Goal: Information Seeking & Learning: Find specific fact

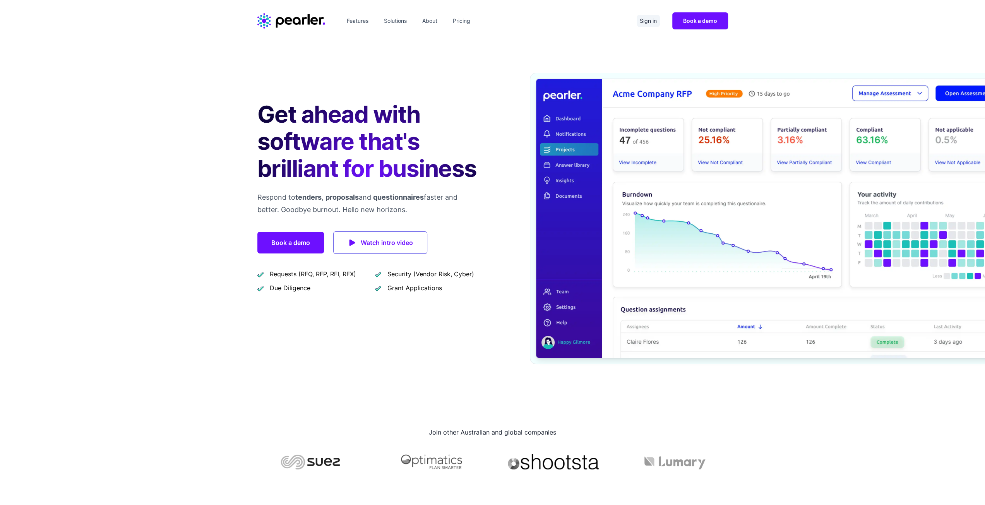
click at [638, 16] on link "Sign in" at bounding box center [648, 21] width 23 height 12
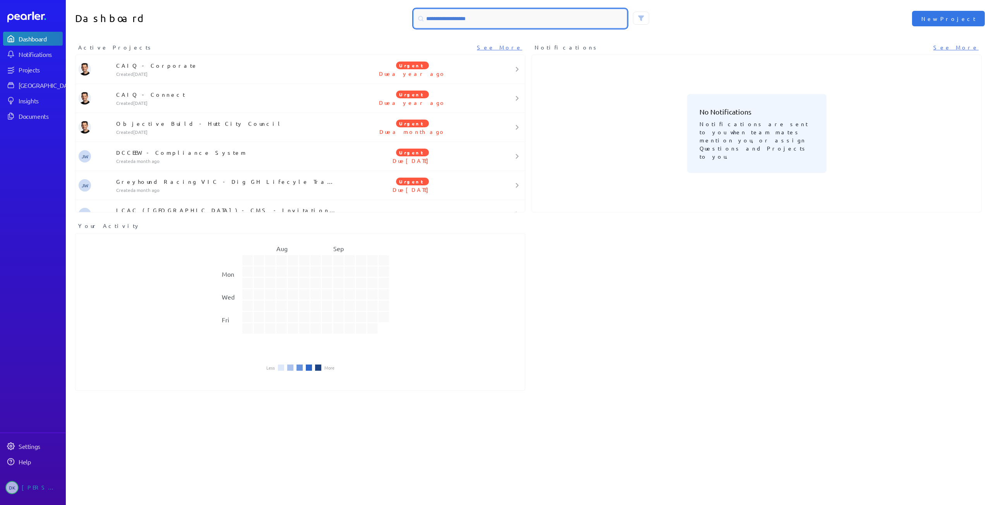
drag, startPoint x: 502, startPoint y: 21, endPoint x: 403, endPoint y: 12, distance: 99.9
click at [402, 12] on div at bounding box center [528, 18] width 463 height 19
type input "****"
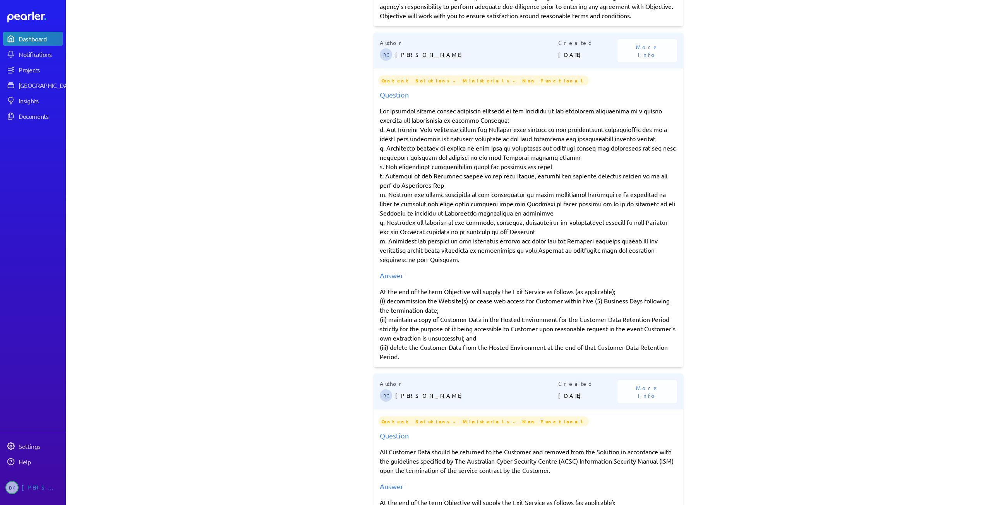
scroll to position [232, 0]
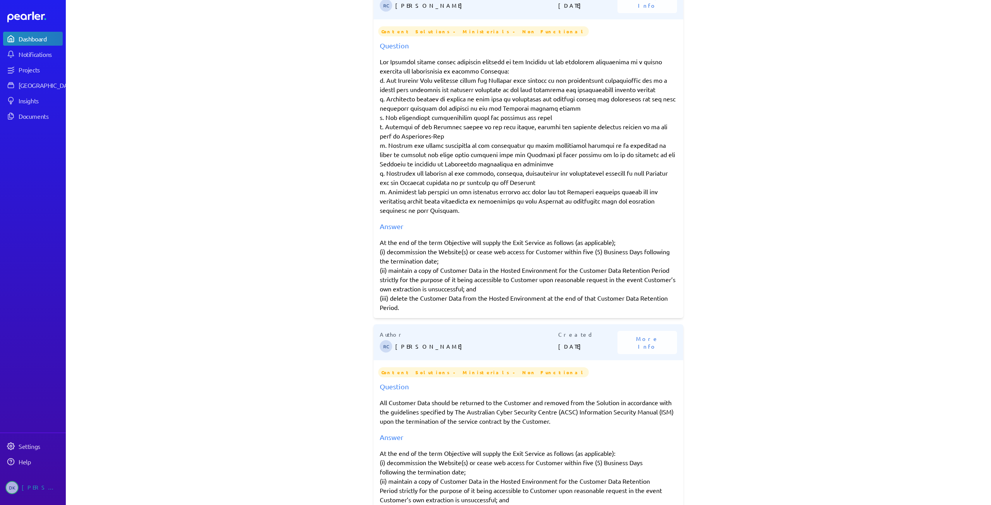
drag, startPoint x: 406, startPoint y: 308, endPoint x: 358, endPoint y: 244, distance: 79.8
click at [358, 244] on div "Search Results Author SA [PERSON_NAME] Created [DATE] More Info RegTech NFRs (A…" at bounding box center [528, 45] width 925 height 468
copy div "At the end of the term Objective will supply the Exit Service as follows (as ap…"
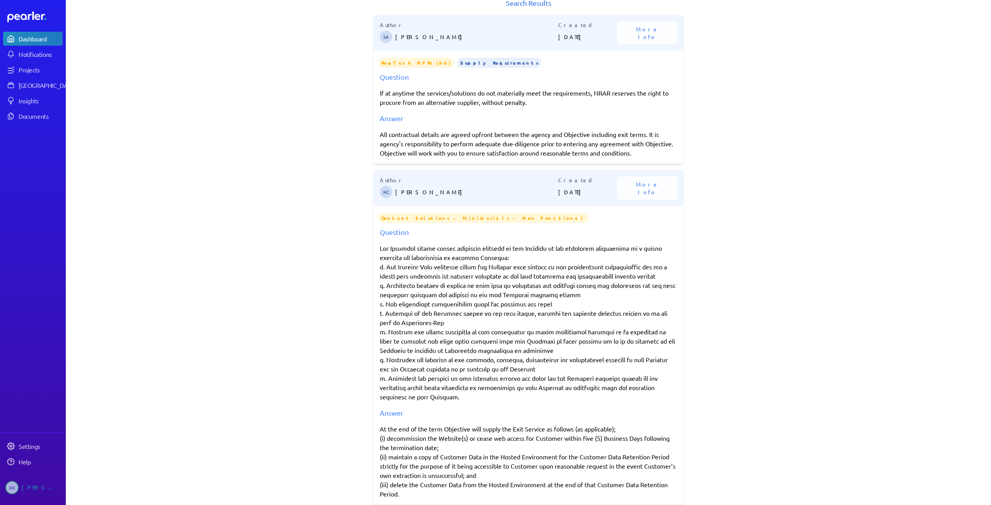
scroll to position [0, 0]
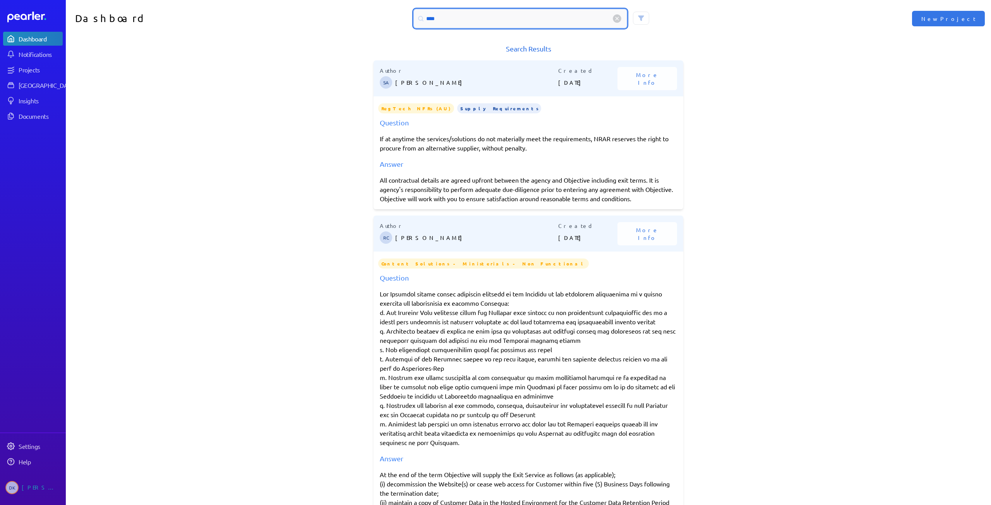
drag, startPoint x: 454, startPoint y: 18, endPoint x: 348, endPoint y: 5, distance: 106.0
click at [348, 5] on div "Dashboard **** New Project" at bounding box center [528, 18] width 925 height 37
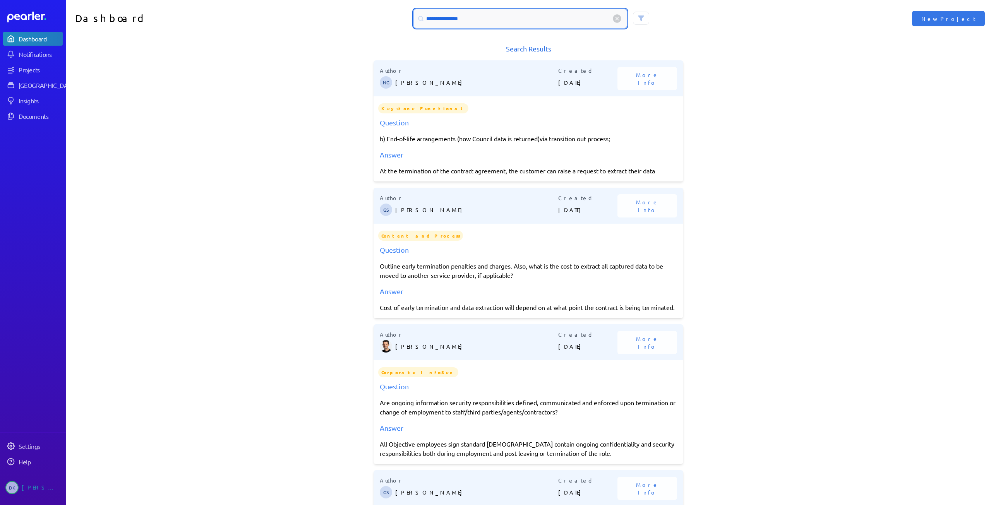
drag, startPoint x: 473, startPoint y: 20, endPoint x: 292, endPoint y: -7, distance: 183.0
click at [292, 0] on html "**********" at bounding box center [495, 252] width 991 height 505
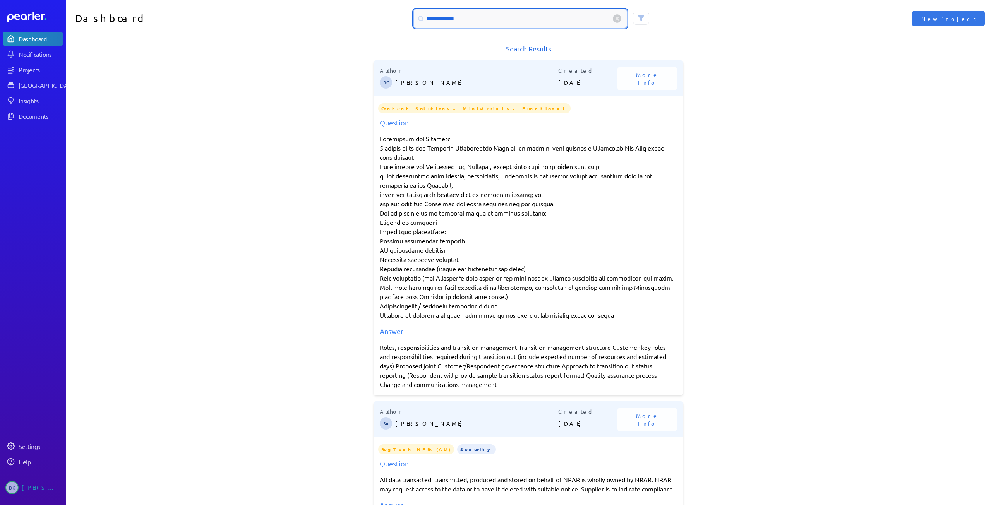
type input "**********"
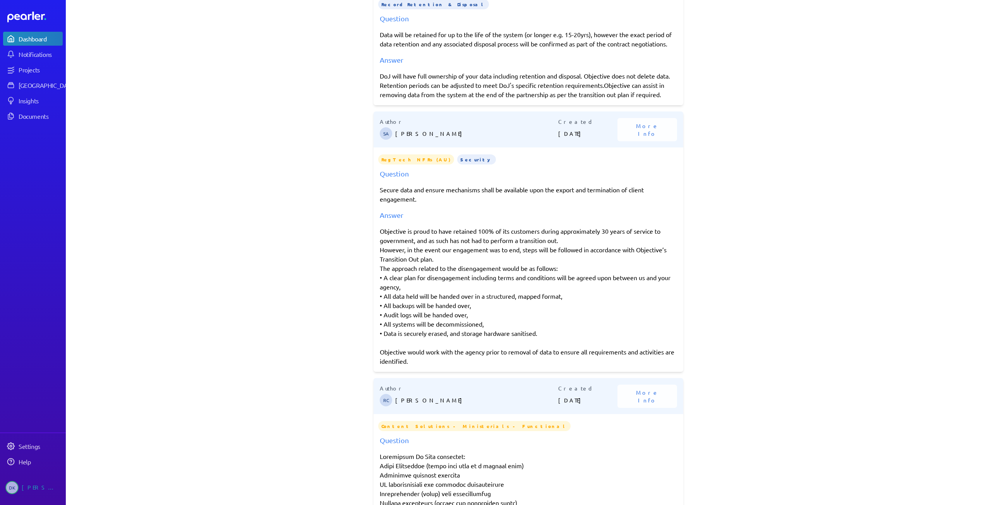
scroll to position [968, 0]
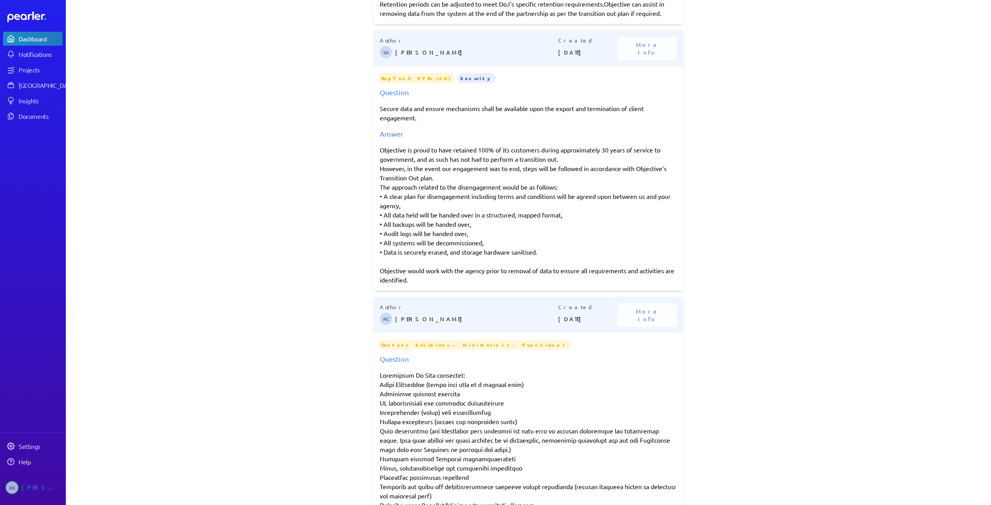
drag, startPoint x: 379, startPoint y: 168, endPoint x: 460, endPoint y: 301, distance: 156.0
click at [460, 284] on div "Objective is proud to have retained 100% of its customers during approximately …" at bounding box center [528, 214] width 297 height 139
copy div "Objective is proud to have retained 100% of its customers during approximately …"
click at [597, 239] on div "Objective is proud to have retained 100% of its customers during approximately …" at bounding box center [528, 214] width 297 height 139
drag, startPoint x: 406, startPoint y: 185, endPoint x: 655, endPoint y: 208, distance: 250.3
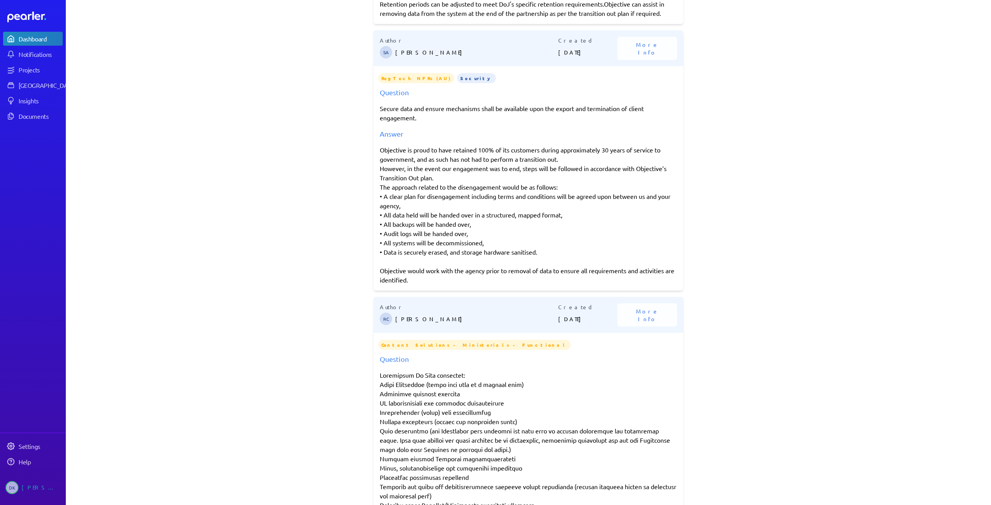
click at [655, 208] on div "Objective is proud to have retained 100% of its customers during approximately …" at bounding box center [528, 214] width 297 height 139
click at [570, 224] on div "Objective is proud to have retained 100% of its customers during approximately …" at bounding box center [528, 214] width 297 height 139
drag, startPoint x: 377, startPoint y: 205, endPoint x: 668, endPoint y: 300, distance: 305.3
click at [668, 284] on div "Objective is proud to have retained 100% of its customers during approximately …" at bounding box center [528, 214] width 297 height 139
copy div "The approach related to the disengagement would be as follows: • A clear plan f…"
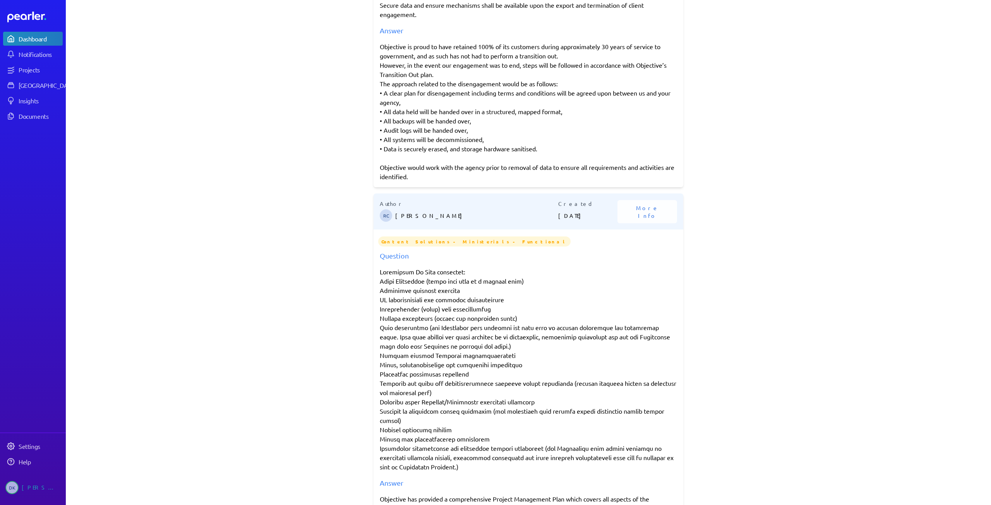
scroll to position [996, 0]
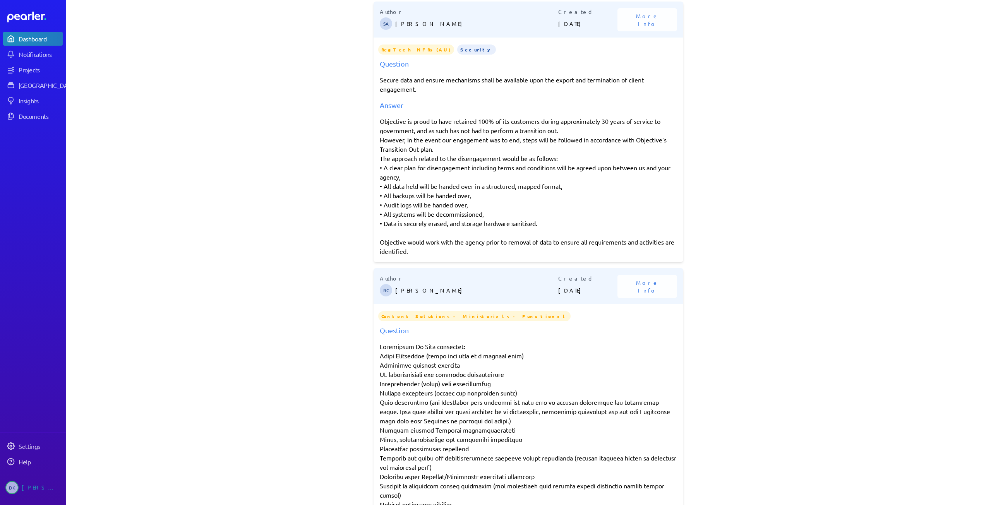
copy div "The approach related to the disengagement would be as follows: • A clear plan f…"
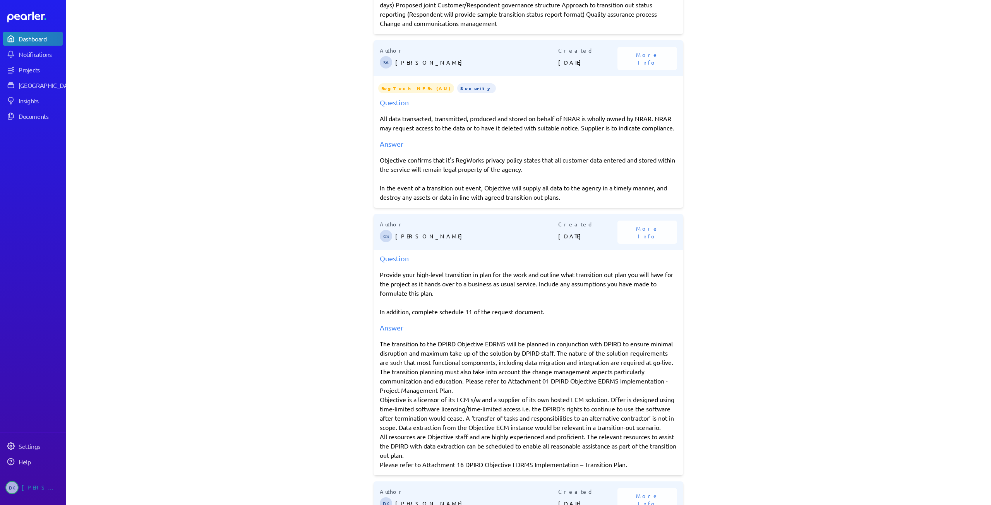
scroll to position [338, 0]
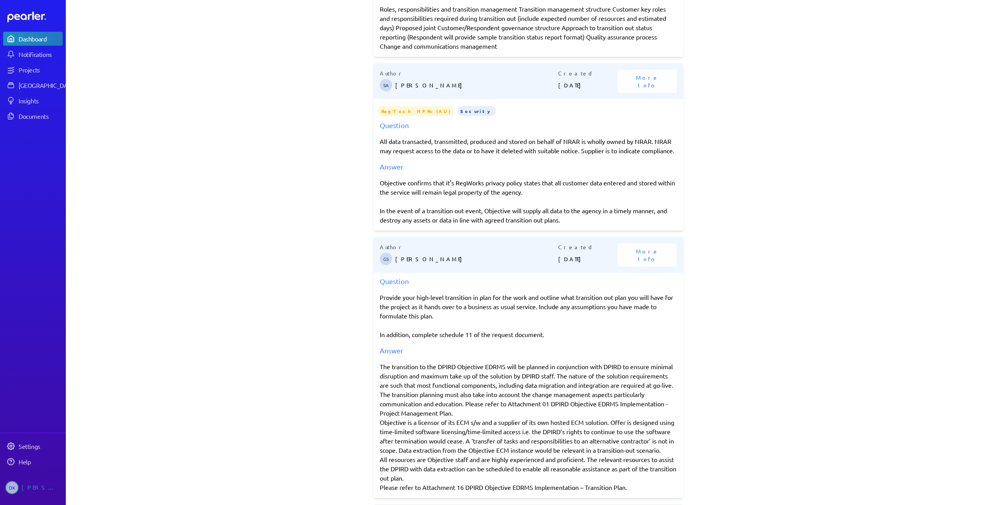
drag, startPoint x: 560, startPoint y: 226, endPoint x: 368, endPoint y: 191, distance: 194.7
click at [368, 191] on div "**********" at bounding box center [528, 252] width 925 height 505
copy div "Objective confirms that it's RegWorks privacy policy states that all customer d…"
click at [477, 209] on div "Objective confirms that it's RegWorks privacy policy states that all customer d…" at bounding box center [528, 201] width 297 height 46
drag, startPoint x: 565, startPoint y: 225, endPoint x: 373, endPoint y: 224, distance: 191.6
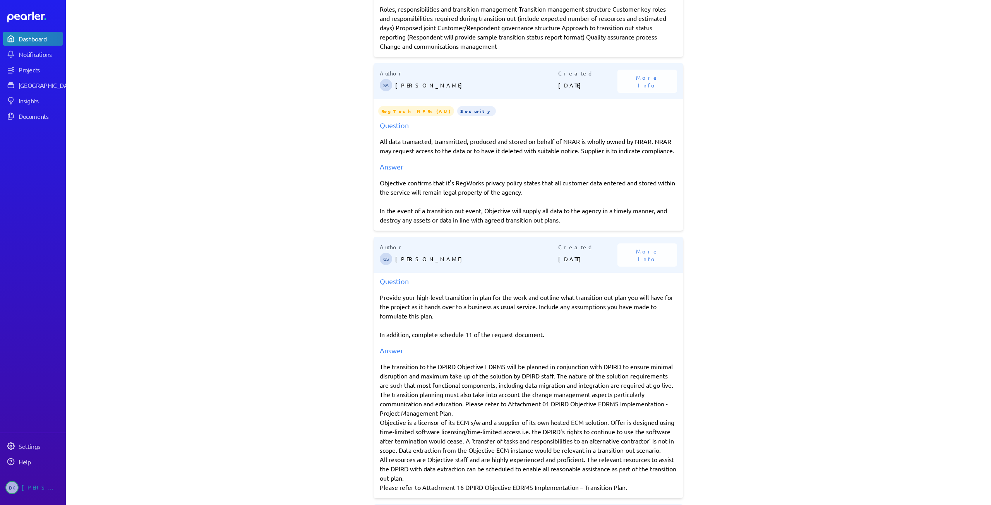
click at [374, 224] on div "Question All data transacted, transmitted, produced and stored on behalf of NRA…" at bounding box center [529, 172] width 310 height 105
copy div "In the event of a transition out event, Objective will supply all data to the a…"
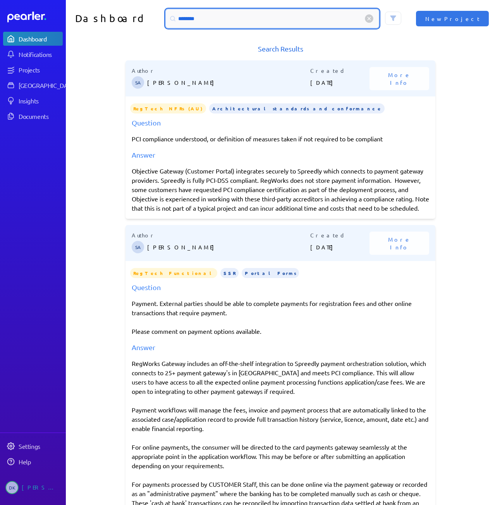
drag, startPoint x: 211, startPoint y: 17, endPoint x: 137, endPoint y: 11, distance: 74.6
click at [138, 11] on div "Dashboard ******** New Project" at bounding box center [280, 18] width 429 height 37
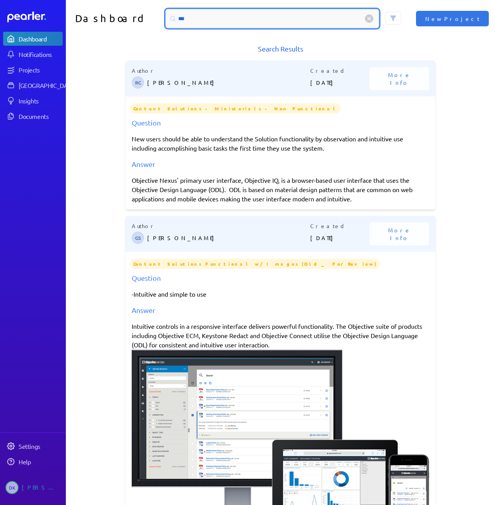
drag, startPoint x: 188, startPoint y: 18, endPoint x: 135, endPoint y: 15, distance: 53.5
click at [140, 15] on div "Dashboard *** New Project" at bounding box center [280, 18] width 429 height 37
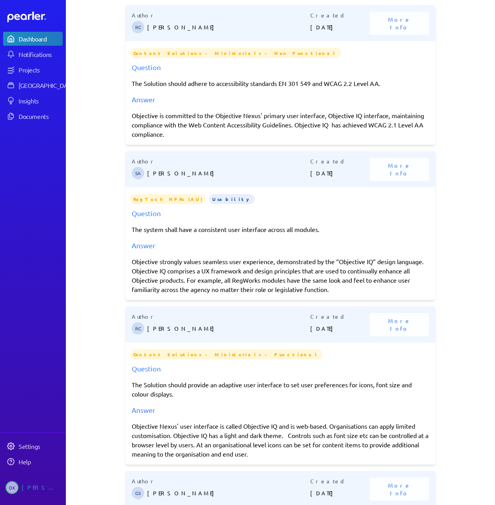
scroll to position [77, 0]
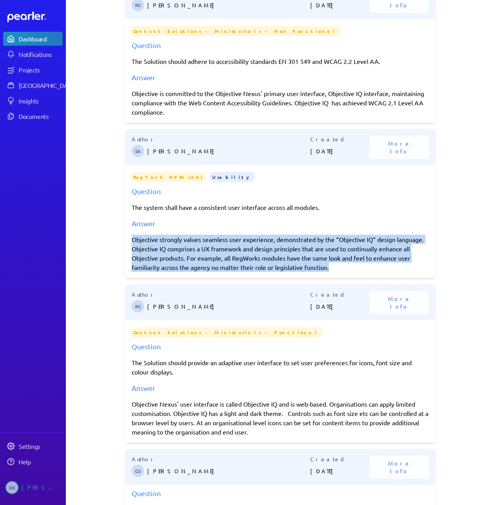
drag, startPoint x: 130, startPoint y: 238, endPoint x: 362, endPoint y: 269, distance: 233.5
click at [362, 269] on div "Objective strongly values seamless user experience, demonstrated by the “Object…" at bounding box center [280, 253] width 297 height 37
copy div "Objective strongly values seamless user experience, demonstrated by the “Object…"
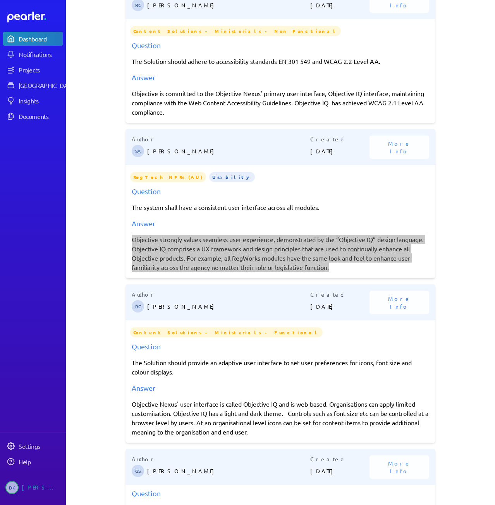
scroll to position [0, 0]
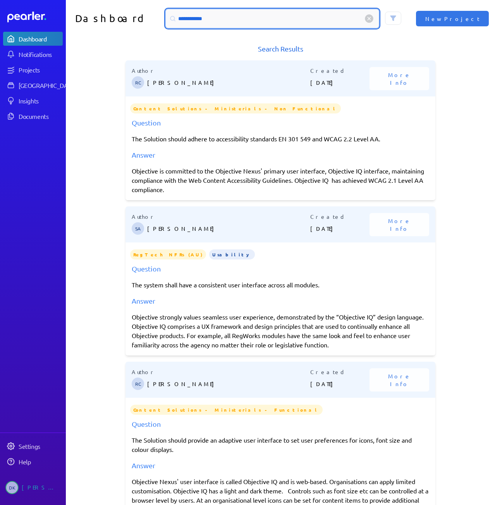
drag, startPoint x: 217, startPoint y: 20, endPoint x: 61, endPoint y: -1, distance: 156.9
click at [61, 0] on html "**********" at bounding box center [247, 252] width 495 height 505
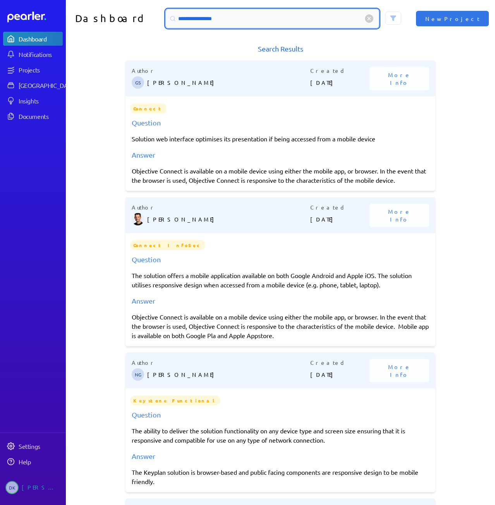
drag, startPoint x: 248, startPoint y: 19, endPoint x: 100, endPoint y: -7, distance: 151.0
click at [100, 0] on html "**********" at bounding box center [247, 252] width 495 height 505
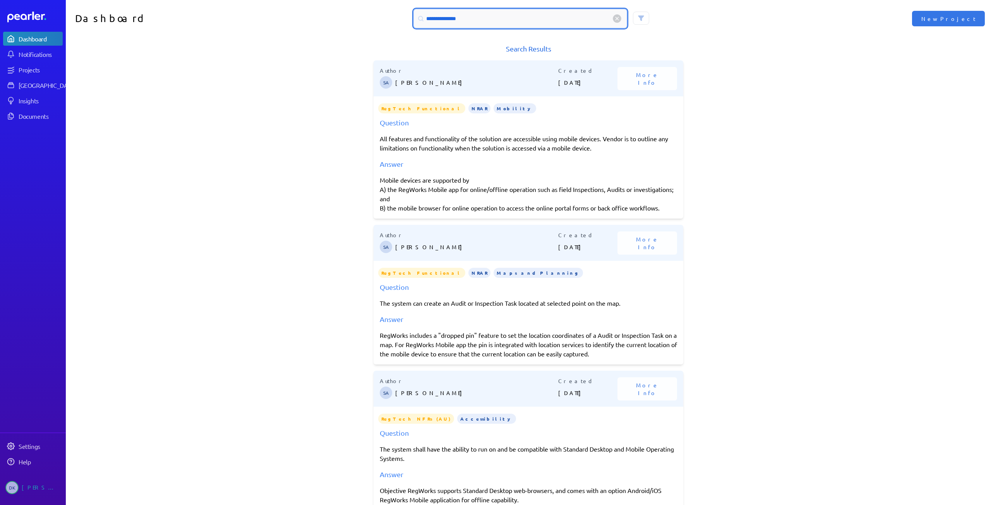
drag, startPoint x: 483, startPoint y: 19, endPoint x: 363, endPoint y: 10, distance: 120.4
click at [363, 10] on div "**********" at bounding box center [528, 18] width 463 height 19
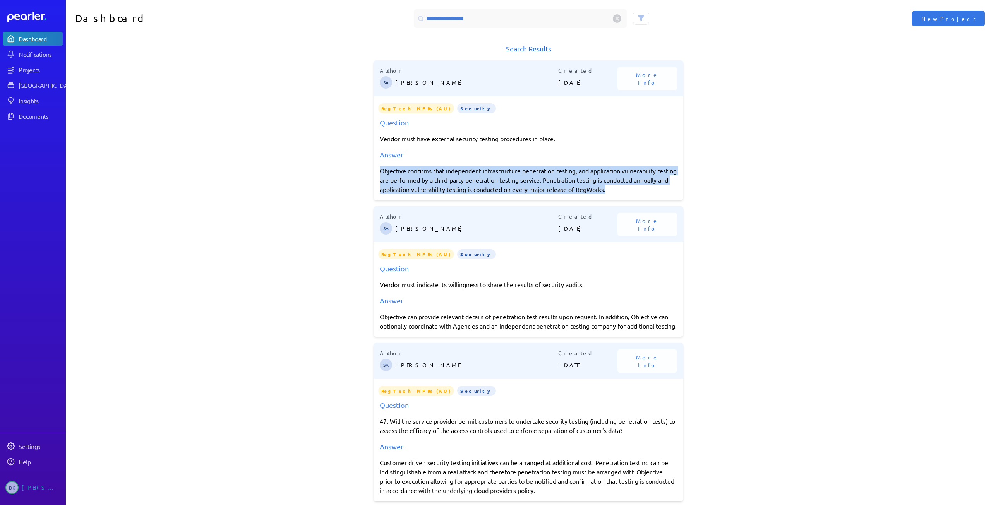
drag, startPoint x: 377, startPoint y: 170, endPoint x: 653, endPoint y: 188, distance: 276.6
click at [494, 188] on div "Objective confirms that independent infrastructure penetration testing, and app…" at bounding box center [528, 180] width 297 height 28
copy div "Objective confirms that independent infrastructure penetration testing, and app…"
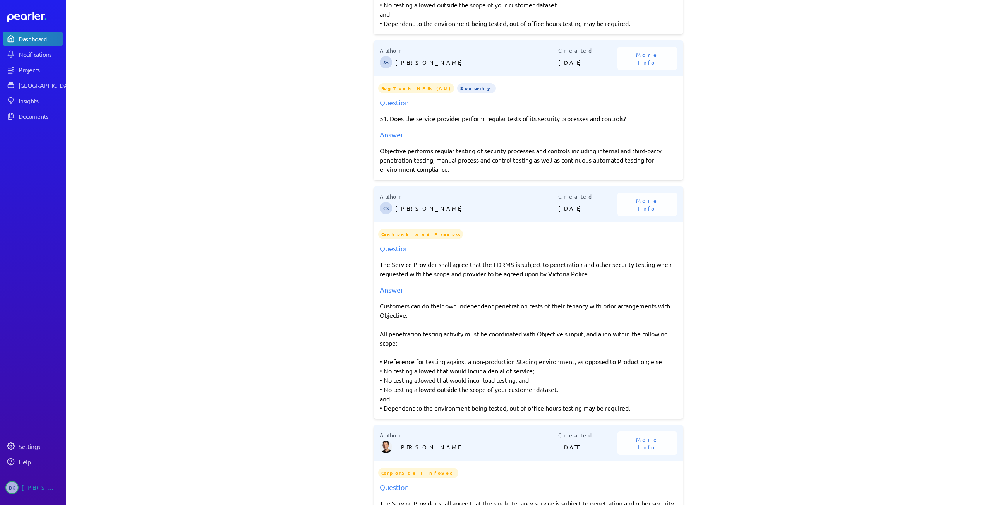
scroll to position [1471, 0]
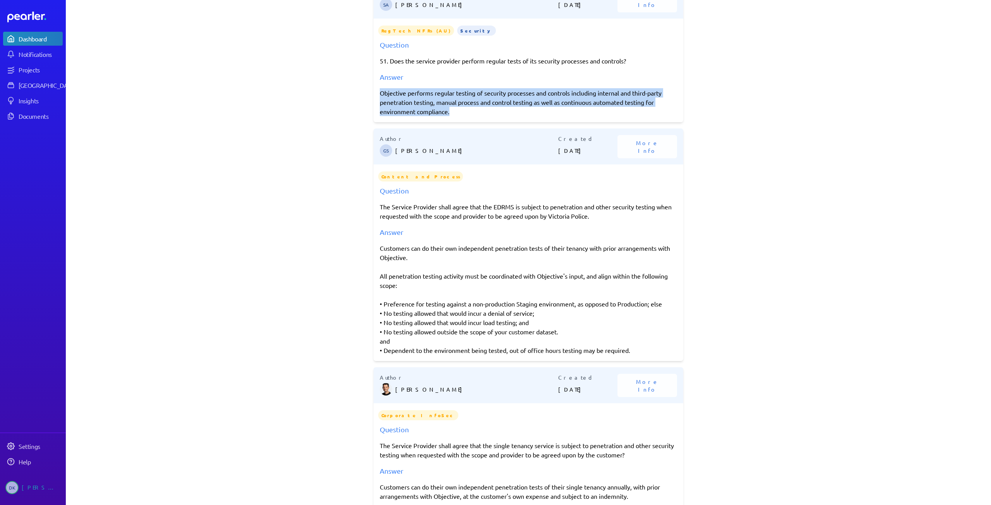
drag, startPoint x: 452, startPoint y: 130, endPoint x: 368, endPoint y: 109, distance: 85.8
click at [368, 109] on div "**********" at bounding box center [528, 252] width 925 height 505
copy div "Objective performs regular testing of security processes and controls including…"
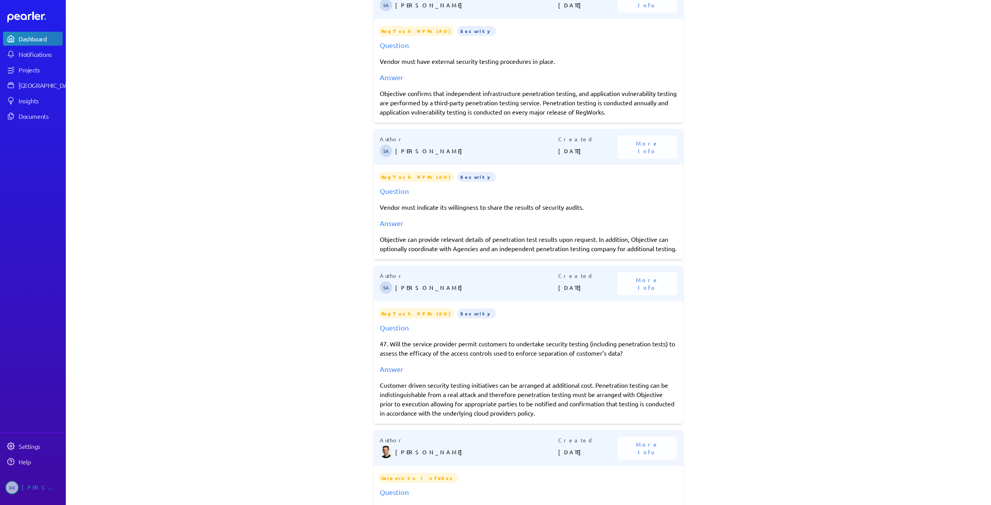
scroll to position [0, 0]
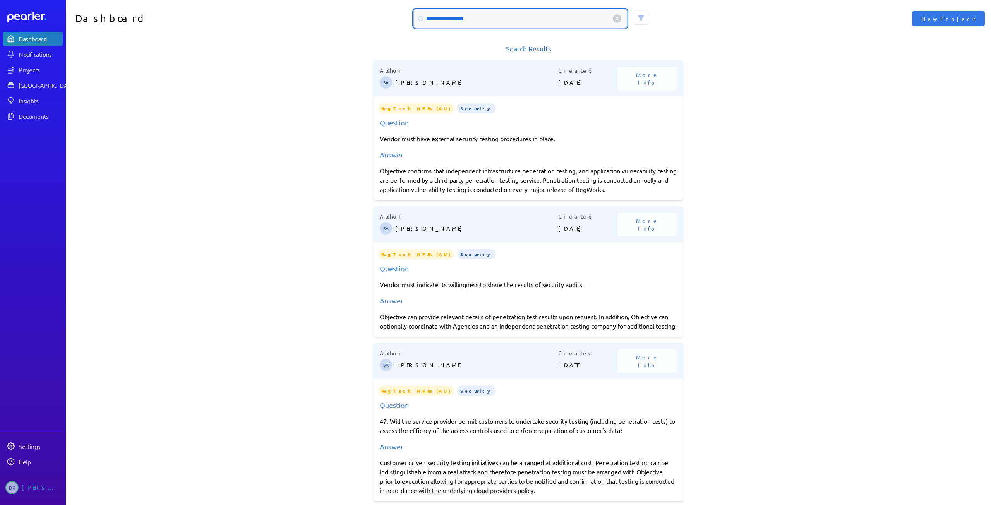
drag, startPoint x: 483, startPoint y: 18, endPoint x: 316, endPoint y: 5, distance: 167.7
click at [317, 5] on div "**********" at bounding box center [528, 18] width 925 height 37
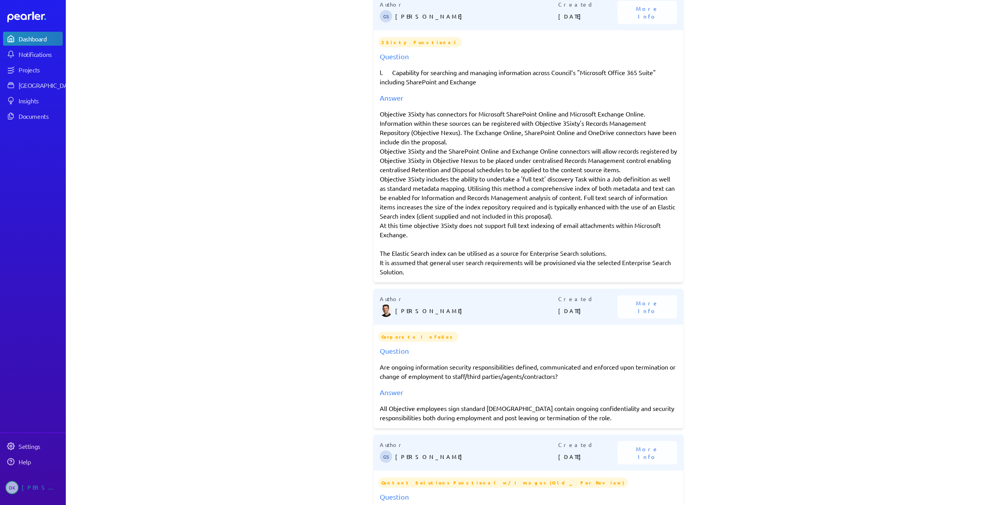
scroll to position [77, 0]
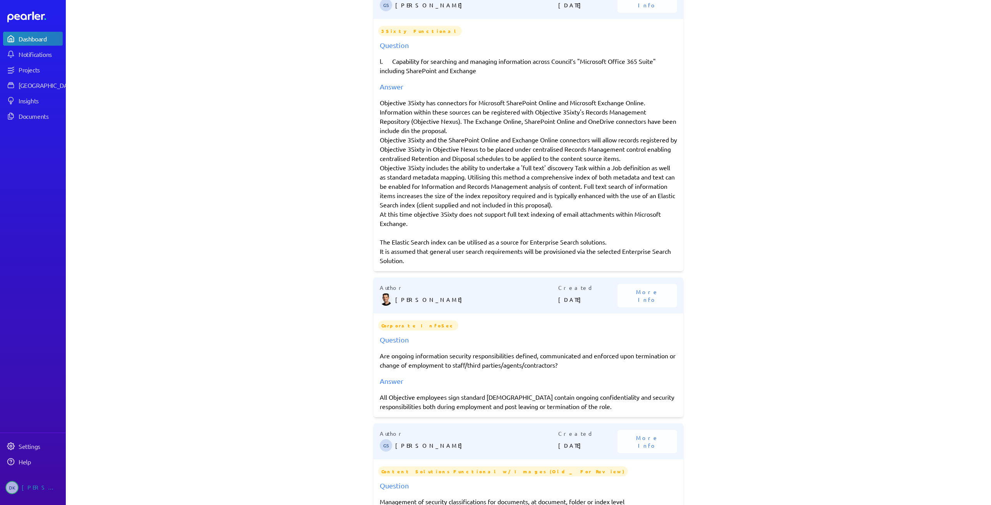
drag, startPoint x: 598, startPoint y: 400, endPoint x: 354, endPoint y: 393, distance: 243.9
click at [354, 393] on div "Search Results Author GS [PERSON_NAME] Created [DATE] More Info 3Sixty Function…" at bounding box center [528, 200] width 925 height 468
copy div "All Objective employees sign standard [DEMOGRAPHIC_DATA] contain ongoing confid…"
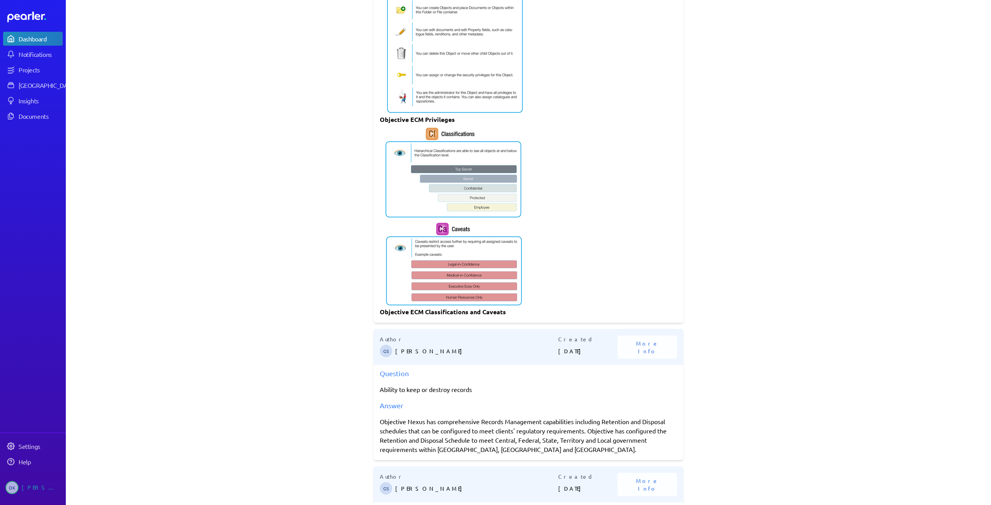
scroll to position [813, 0]
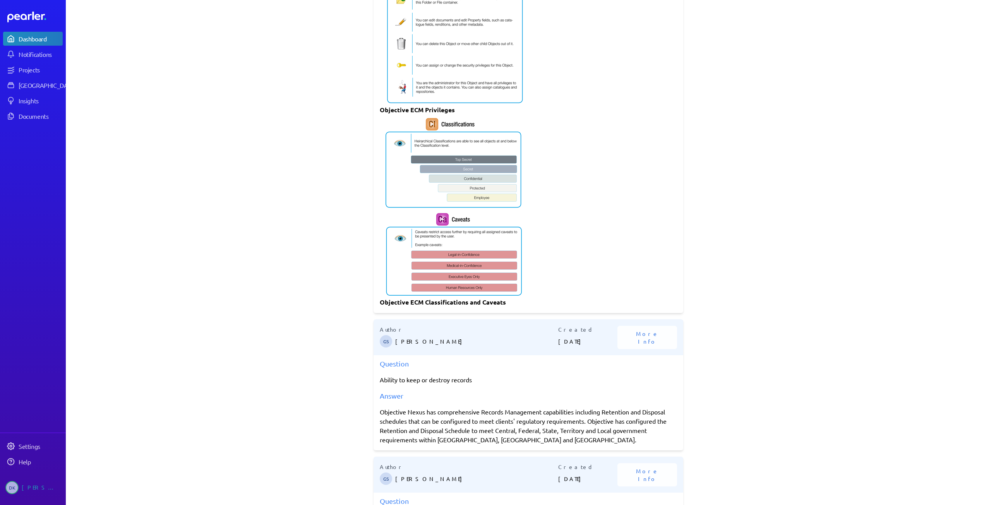
click at [272, 295] on div "Dashboard ***** New Project Search Results Author GS [PERSON_NAME] Created [DAT…" at bounding box center [528, 252] width 925 height 505
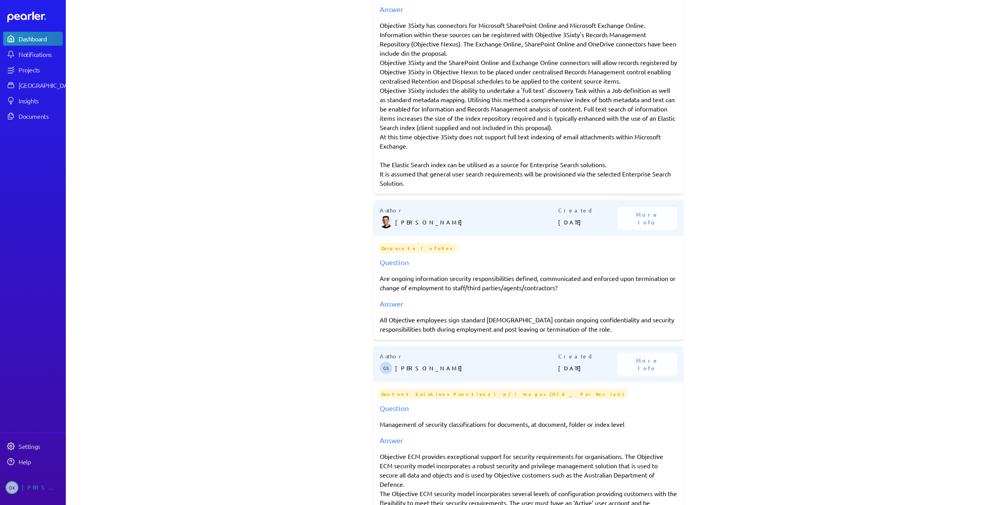
scroll to position [0, 0]
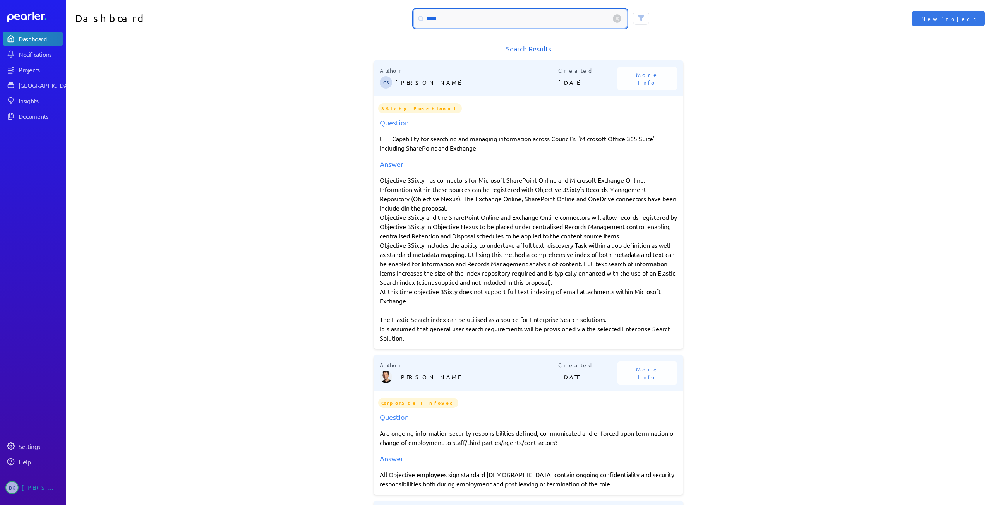
drag, startPoint x: 453, startPoint y: 17, endPoint x: 381, endPoint y: 12, distance: 72.2
click at [382, 12] on div "*****" at bounding box center [528, 18] width 463 height 19
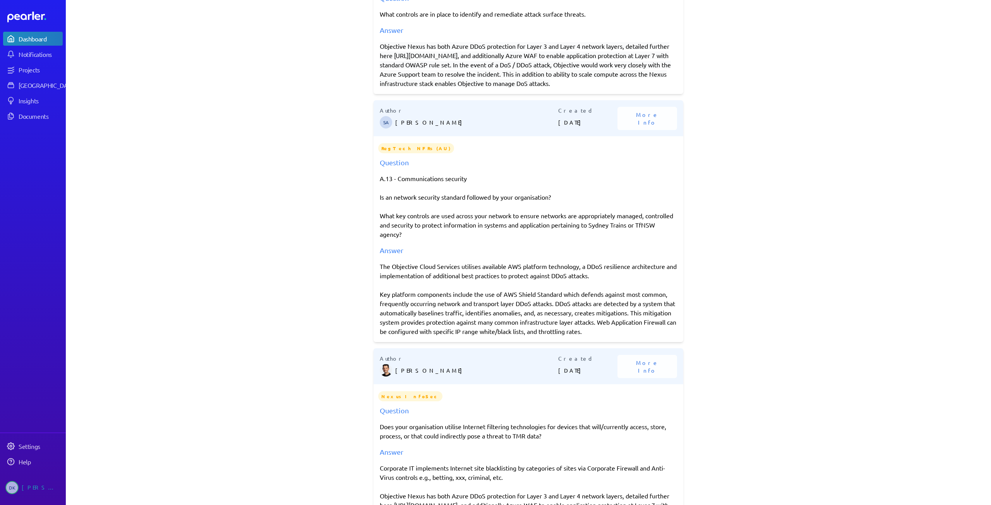
scroll to position [232, 0]
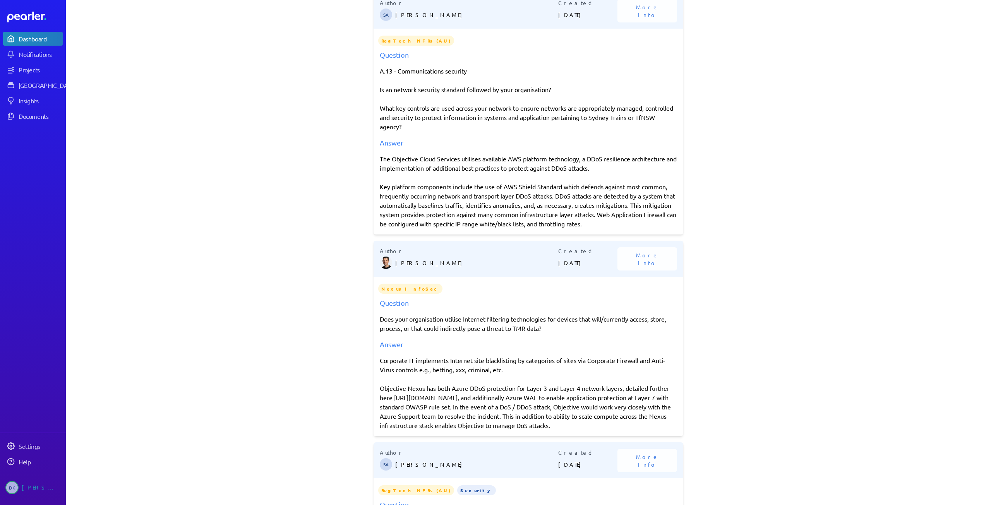
drag, startPoint x: 377, startPoint y: 167, endPoint x: 663, endPoint y: 241, distance: 295.2
click at [494, 235] on div "Author SA [PERSON_NAME] Created [DATE] More Info RegTech NFRs (AU) Question A.1…" at bounding box center [529, 114] width 310 height 242
copy div "The Objective Cloud Services utilises available AWS platform technology, a DDoS…"
click at [494, 209] on div "The Objective Cloud Services utilises available AWS platform technology, a DDoS…" at bounding box center [528, 191] width 297 height 74
click at [494, 199] on div "The Objective Cloud Services utilises available AWS platform technology, a DDoS…" at bounding box center [528, 191] width 297 height 74
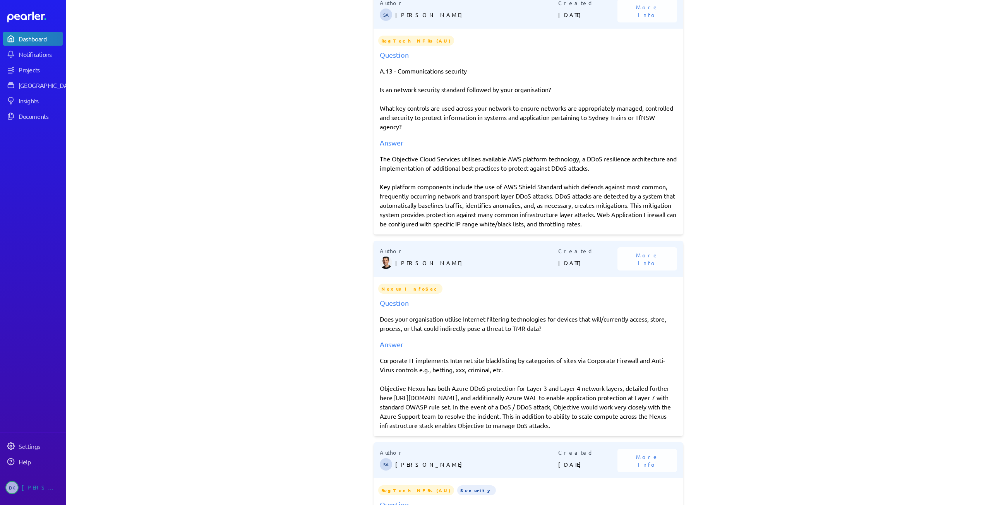
click at [494, 212] on div "The Objective Cloud Services utilises available AWS platform technology, a DDoS…" at bounding box center [528, 191] width 297 height 74
click at [461, 131] on p "A.13 - Communications security Is an network security standard followed by your…" at bounding box center [528, 98] width 297 height 65
drag, startPoint x: 509, startPoint y: 167, endPoint x: 656, endPoint y: 241, distance: 165.3
click at [494, 235] on div "Author SA [PERSON_NAME] Created [DATE] More Info RegTech NFRs (AU) Question A.1…" at bounding box center [529, 114] width 310 height 242
copy div "AWS platform technology, a DDoS resilience architecture and implementation of a…"
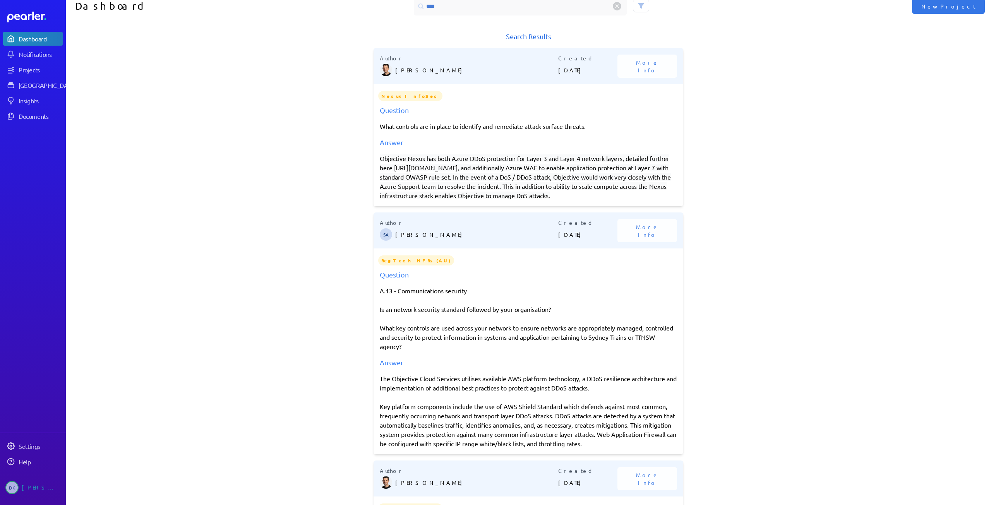
scroll to position [0, 0]
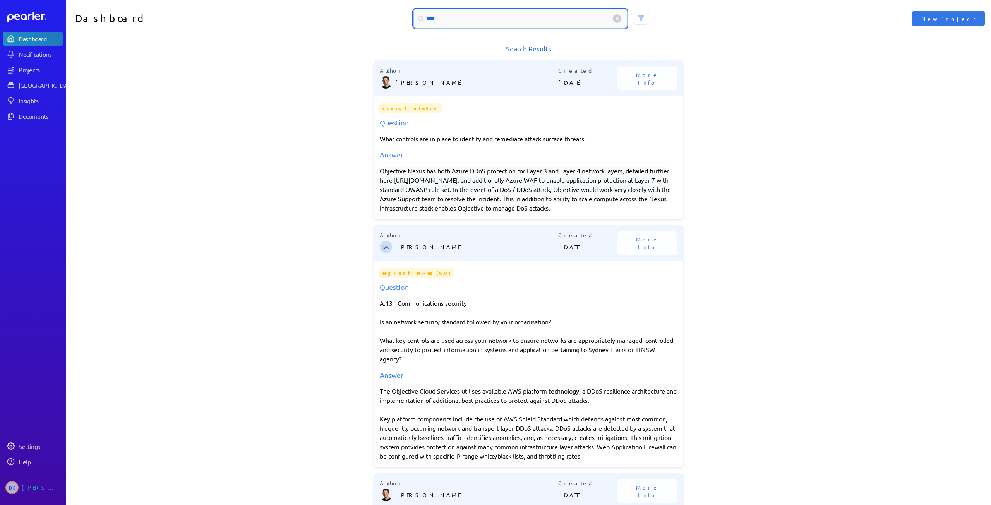
drag, startPoint x: 444, startPoint y: 18, endPoint x: 385, endPoint y: 8, distance: 59.3
click at [385, 8] on div "Dashboard **** New Project" at bounding box center [528, 18] width 925 height 37
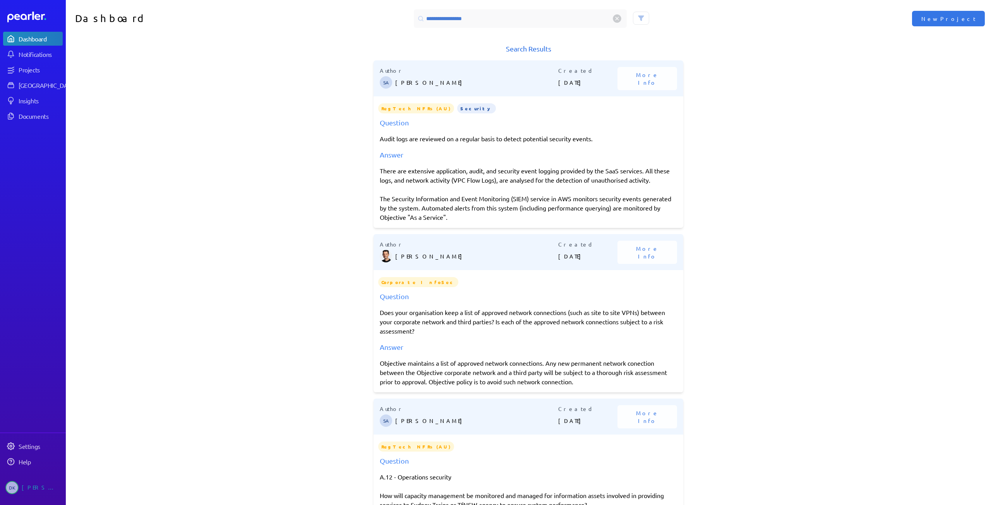
drag, startPoint x: 377, startPoint y: 170, endPoint x: 464, endPoint y: 224, distance: 102.5
click at [464, 224] on div "Author SA [PERSON_NAME] Created [DATE] More Info RegTech NFRs (AU) Security Que…" at bounding box center [529, 144] width 310 height 168
copy div "There are extensive application, audit, and security event logging provided by …"
drag, startPoint x: 492, startPoint y: 18, endPoint x: 240, endPoint y: -12, distance: 253.0
click at [240, 0] on html "**********" at bounding box center [495, 252] width 991 height 505
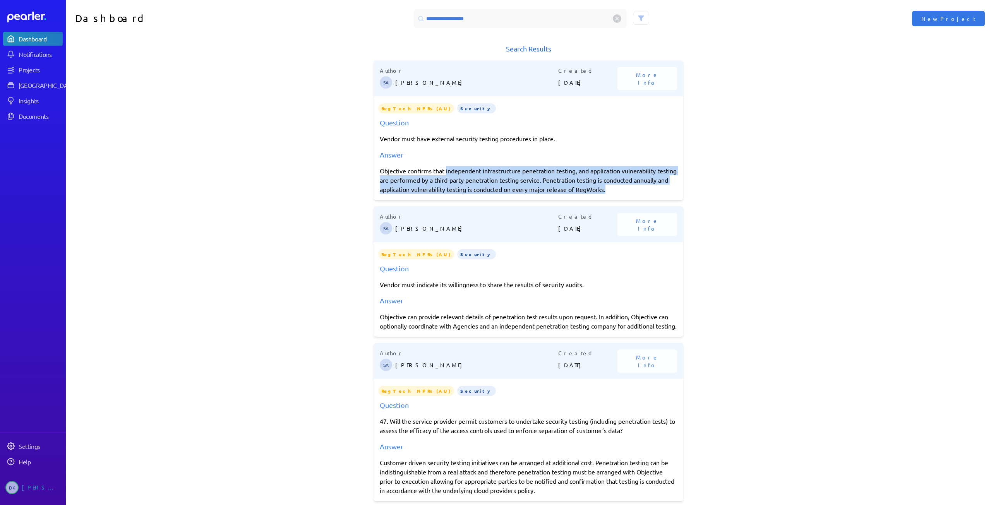
drag, startPoint x: 444, startPoint y: 169, endPoint x: 655, endPoint y: 192, distance: 211.8
click at [494, 192] on div "Objective confirms that independent infrastructure penetration testing, and app…" at bounding box center [528, 180] width 297 height 28
copy div "independent infrastructure penetration testing, and application vulnerability t…"
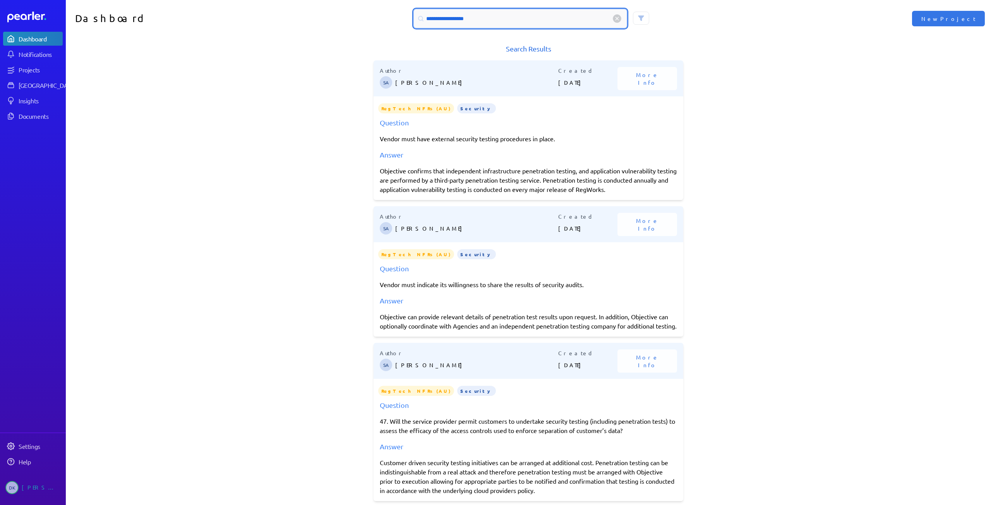
drag, startPoint x: 483, startPoint y: 18, endPoint x: 262, endPoint y: -13, distance: 223.6
click at [262, 0] on html "**********" at bounding box center [495, 252] width 991 height 505
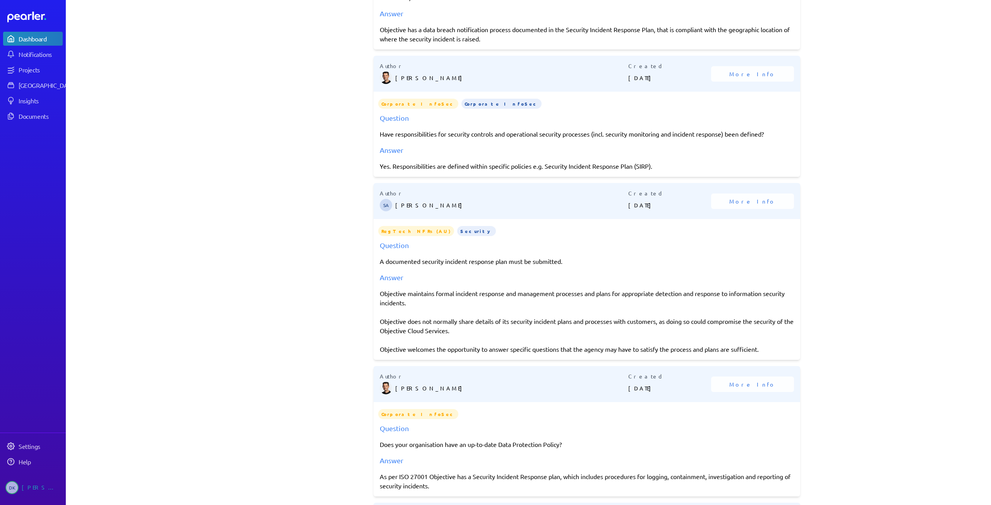
scroll to position [464, 0]
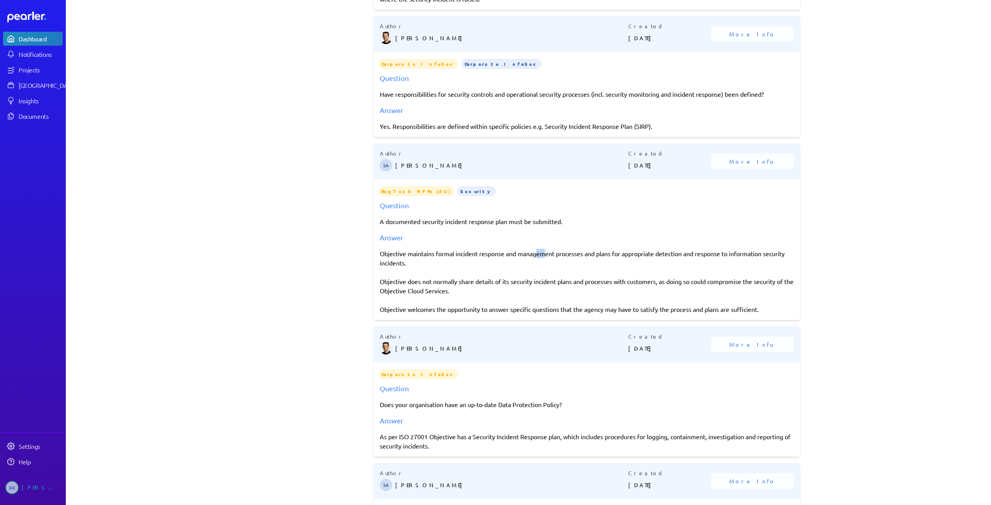
drag, startPoint x: 542, startPoint y: 275, endPoint x: 536, endPoint y: 276, distance: 5.8
click at [494, 276] on div "Objective maintains formal incident response and management processes and plans…" at bounding box center [587, 281] width 414 height 65
click at [494, 286] on div "Objective maintains formal incident response and management processes and plans…" at bounding box center [587, 281] width 414 height 65
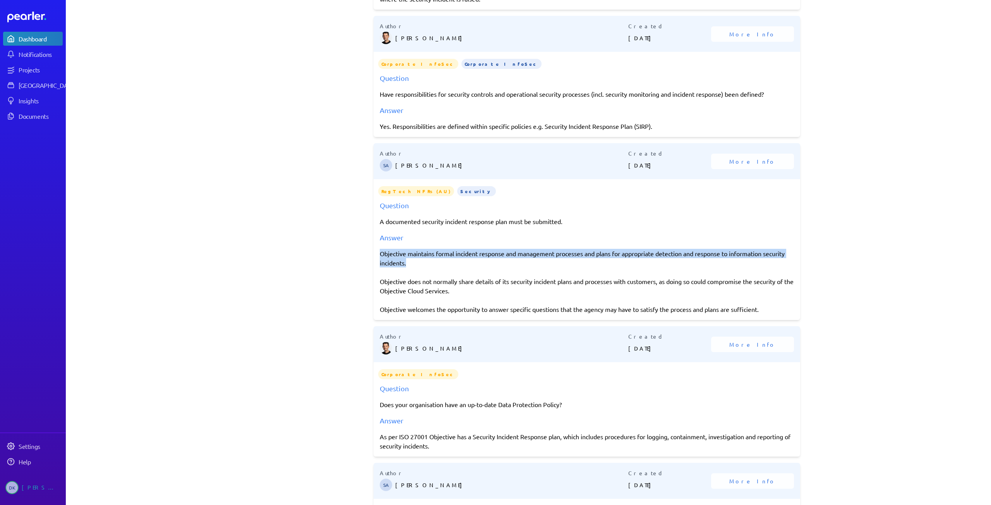
drag, startPoint x: 538, startPoint y: 280, endPoint x: 374, endPoint y: 273, distance: 164.2
click at [374, 273] on div "Question A documented security incident response plan must be submitted. Answer…" at bounding box center [587, 257] width 427 height 114
copy div "Objective maintains formal incident response and management processes and plans…"
click at [494, 314] on div "Objective maintains formal incident response and management processes and plans…" at bounding box center [587, 281] width 414 height 65
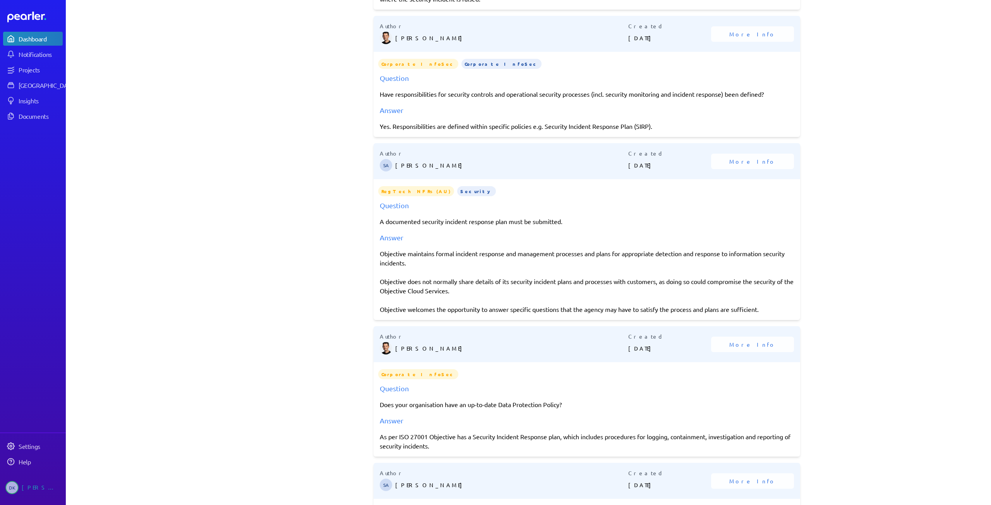
drag, startPoint x: 560, startPoint y: 304, endPoint x: 377, endPoint y: 271, distance: 185.6
click at [380, 271] on div "Objective maintains formal incident response and management processes and plans…" at bounding box center [587, 281] width 414 height 65
copy div "Objective maintains formal incident response and management processes and plans…"
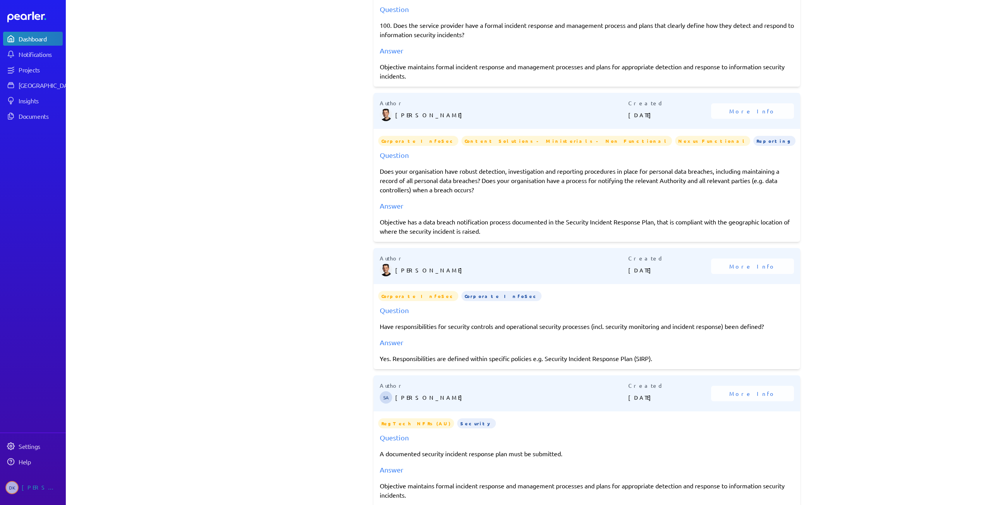
scroll to position [0, 0]
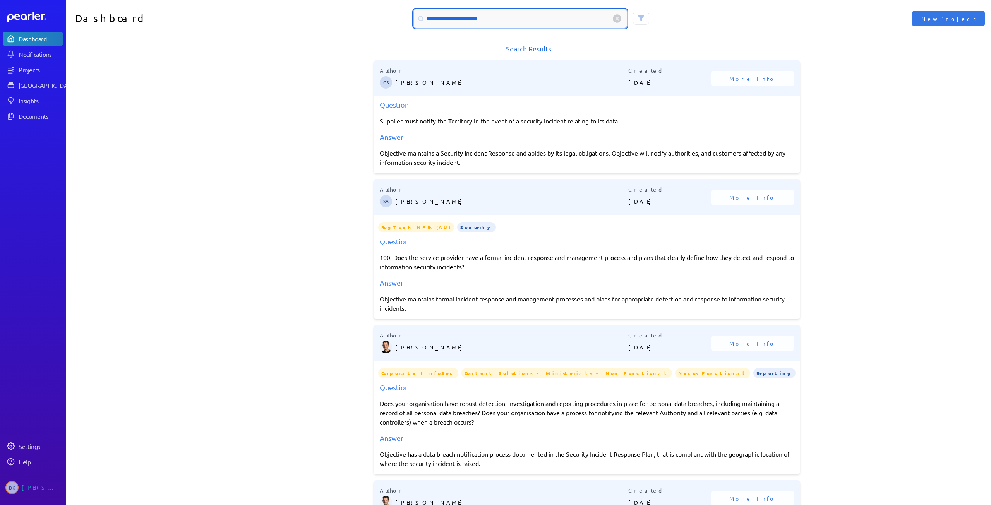
drag, startPoint x: 460, startPoint y: 23, endPoint x: 480, endPoint y: 23, distance: 20.5
click at [460, 23] on input "**********" at bounding box center [520, 18] width 213 height 19
drag, startPoint x: 520, startPoint y: 19, endPoint x: 312, endPoint y: 2, distance: 208.9
click at [314, 2] on div "**********" at bounding box center [528, 18] width 925 height 37
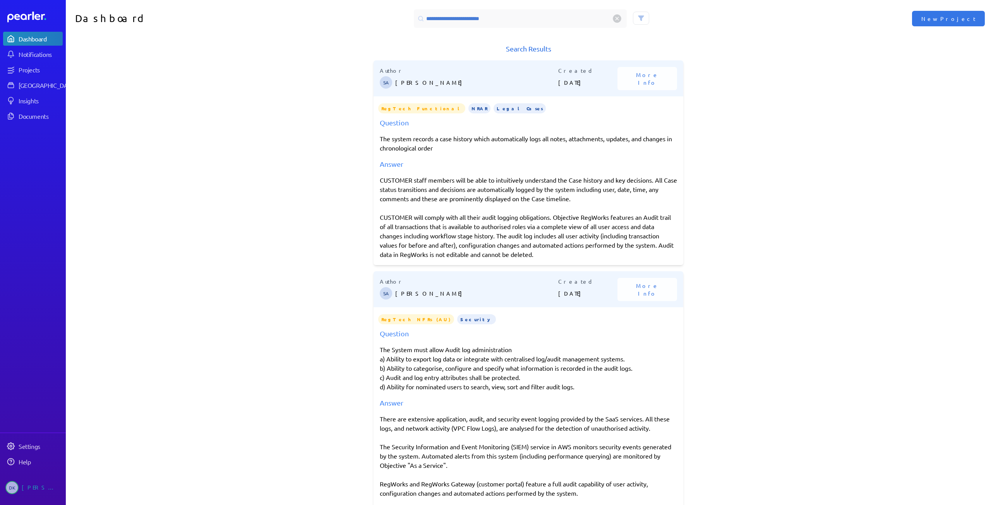
drag, startPoint x: 554, startPoint y: 215, endPoint x: 584, endPoint y: 253, distance: 48.7
click at [494, 253] on div "CUSTOMER staff members will be able to intuitively understand the Case history …" at bounding box center [528, 217] width 297 height 84
drag, startPoint x: 488, startPoint y: 18, endPoint x: 387, endPoint y: 17, distance: 101.4
click at [387, 17] on div "**********" at bounding box center [528, 18] width 463 height 19
type input "*"
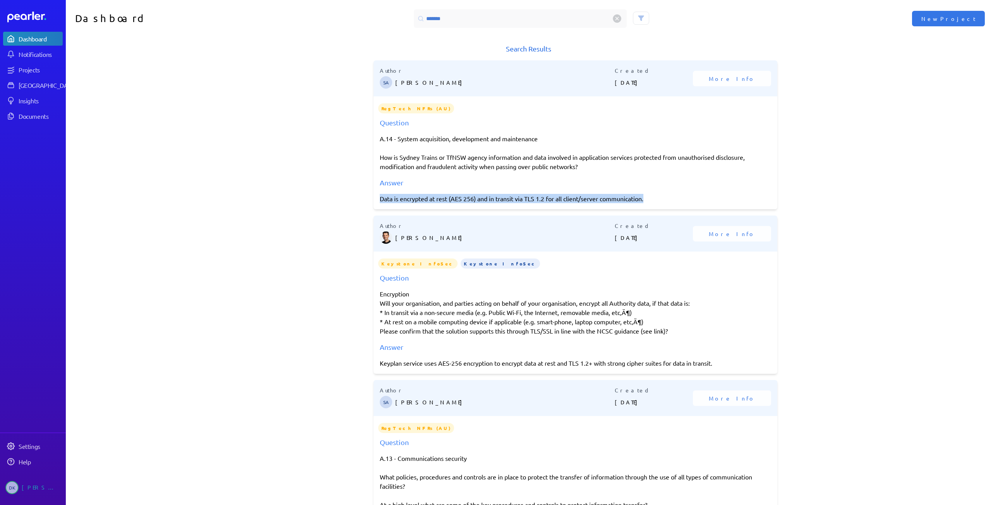
drag, startPoint x: 376, startPoint y: 197, endPoint x: 672, endPoint y: 206, distance: 296.2
click at [494, 206] on div "Author SA [PERSON_NAME] Created [DATE] More Info RegTech NFRs (AU) Question A.1…" at bounding box center [576, 134] width 404 height 149
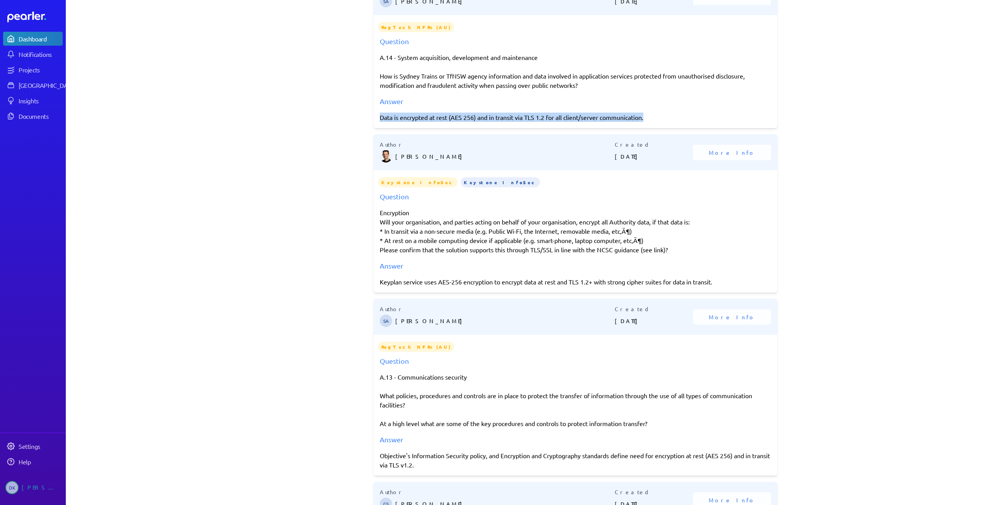
scroll to position [155, 0]
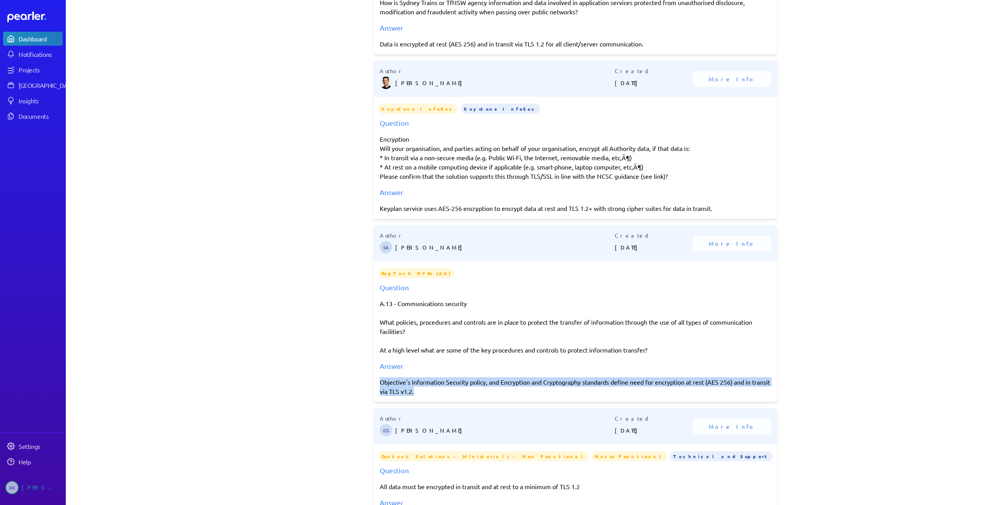
drag, startPoint x: 535, startPoint y: 414, endPoint x: 362, endPoint y: 391, distance: 174.5
click at [362, 391] on div "Dashboard ******* New Project Search Results Author SA [PERSON_NAME] Created [D…" at bounding box center [528, 252] width 925 height 505
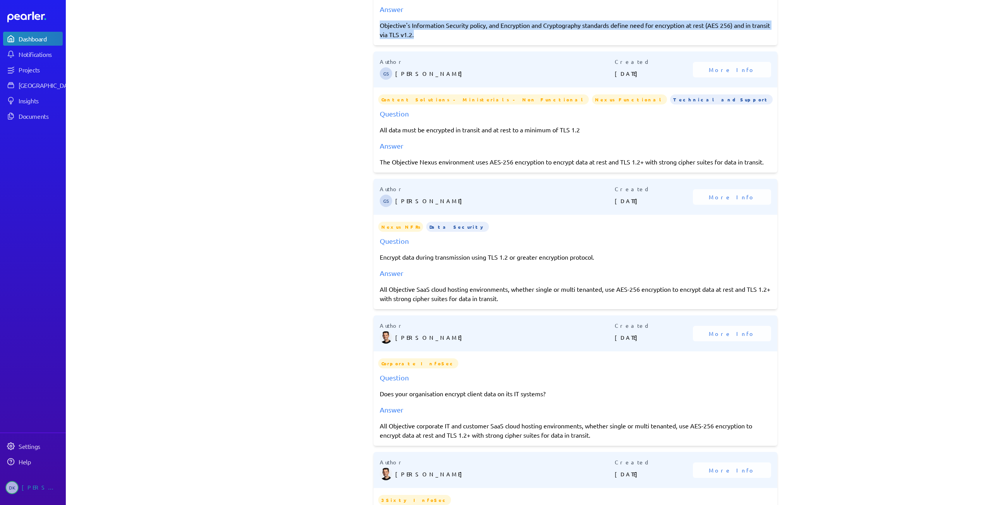
scroll to position [581, 0]
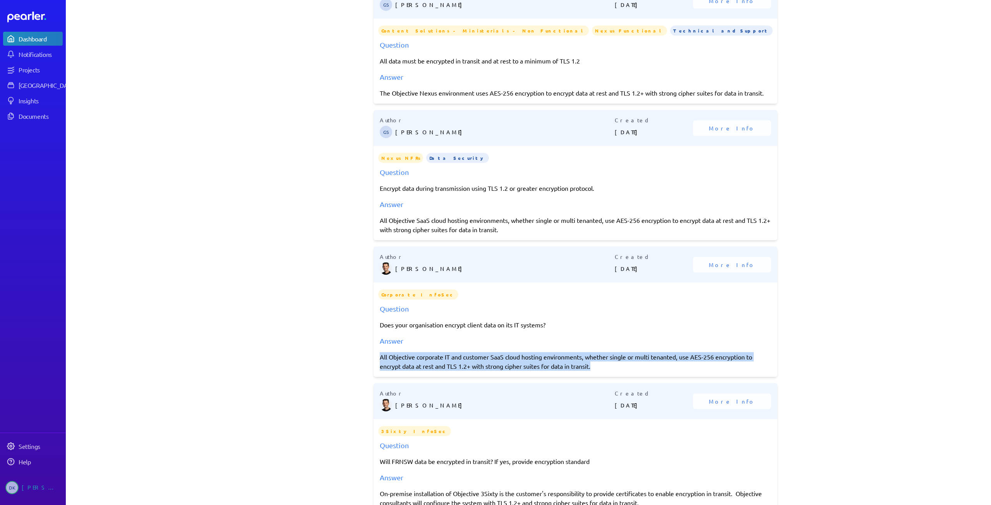
drag, startPoint x: 416, startPoint y: 408, endPoint x: 357, endPoint y: 388, distance: 62.9
click at [357, 388] on div "Dashboard ******* New Project Search Results Author SA [PERSON_NAME] Created [D…" at bounding box center [528, 252] width 925 height 505
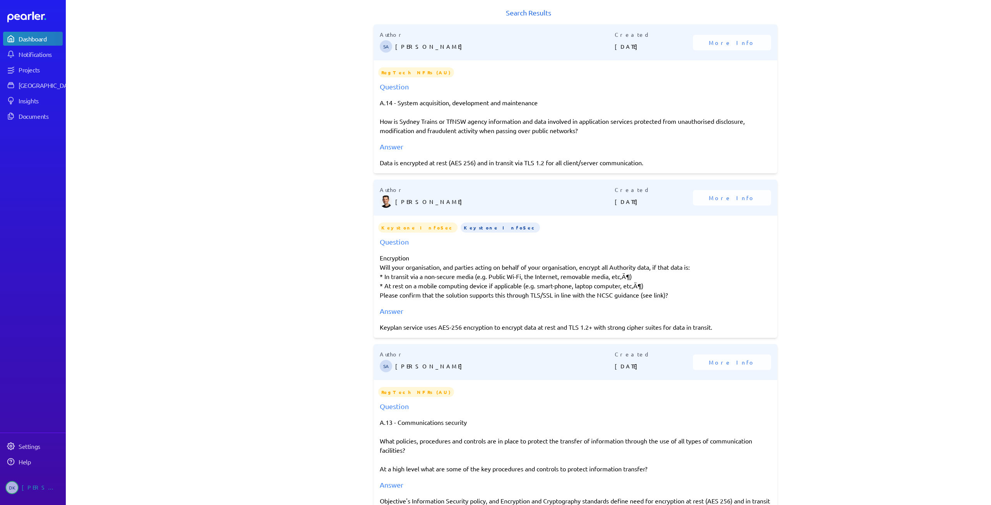
scroll to position [0, 0]
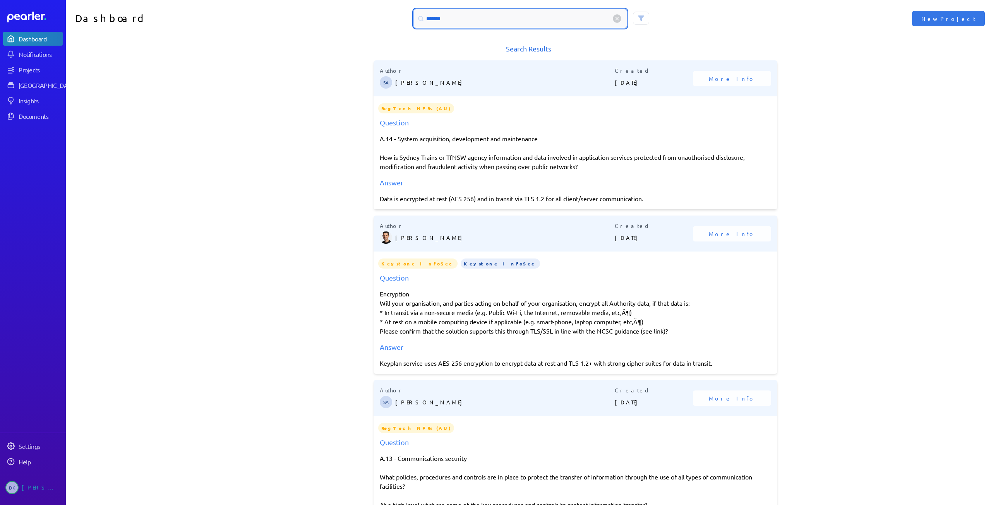
drag, startPoint x: 458, startPoint y: 17, endPoint x: 344, endPoint y: 12, distance: 114.3
click at [344, 12] on div "*******" at bounding box center [528, 18] width 463 height 19
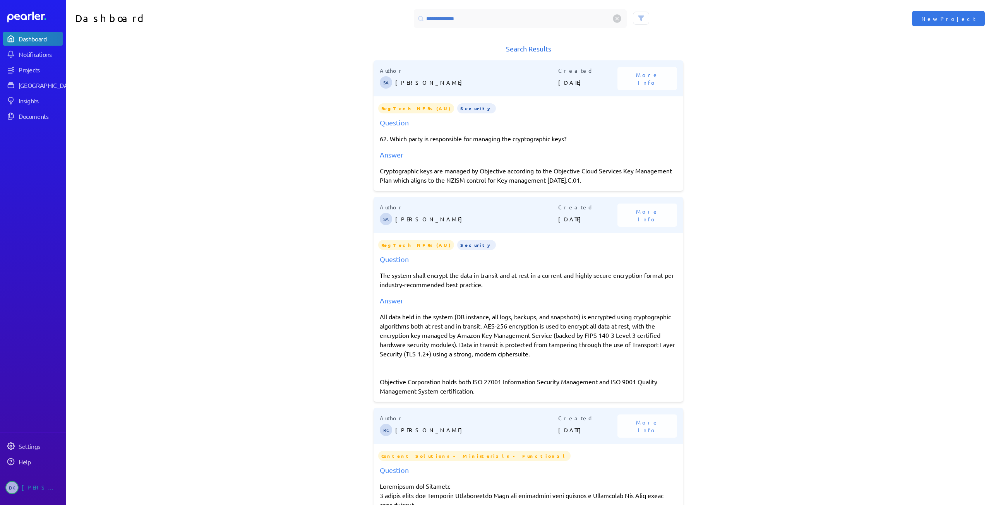
drag, startPoint x: 596, startPoint y: 178, endPoint x: 368, endPoint y: 175, distance: 227.2
click at [368, 175] on div "Search Results Author SA [PERSON_NAME] Created [DATE] More Info RegTech NFRs (A…" at bounding box center [528, 277] width 925 height 468
drag, startPoint x: 473, startPoint y: 19, endPoint x: 352, endPoint y: -5, distance: 123.1
click at [352, 0] on html "**********" at bounding box center [495, 252] width 991 height 505
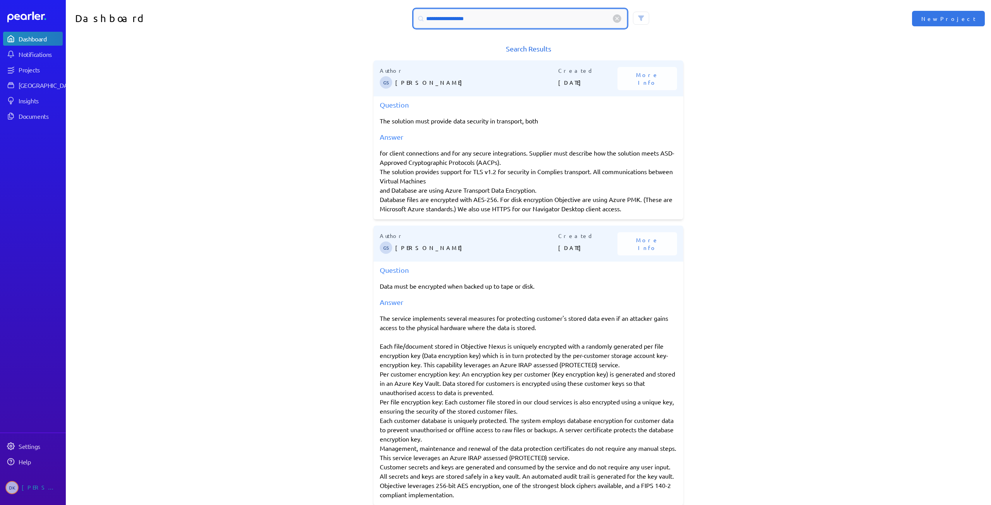
click at [483, 21] on input "**********" at bounding box center [520, 18] width 213 height 19
drag, startPoint x: 490, startPoint y: 20, endPoint x: 323, endPoint y: 5, distance: 168.2
click at [324, 5] on div "**********" at bounding box center [528, 18] width 925 height 37
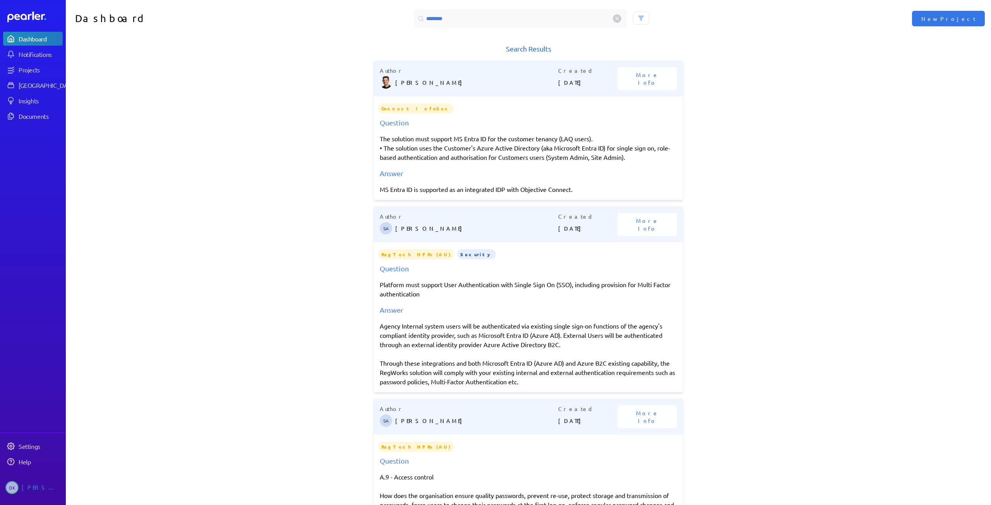
drag, startPoint x: 376, startPoint y: 325, endPoint x: 584, endPoint y: 395, distance: 219.3
drag, startPoint x: 463, startPoint y: 22, endPoint x: 226, endPoint y: -13, distance: 239.5
click at [226, 0] on html "Dashboard Notifications Projects Answer Library Insights Documents Settings Hel…" at bounding box center [495, 252] width 991 height 505
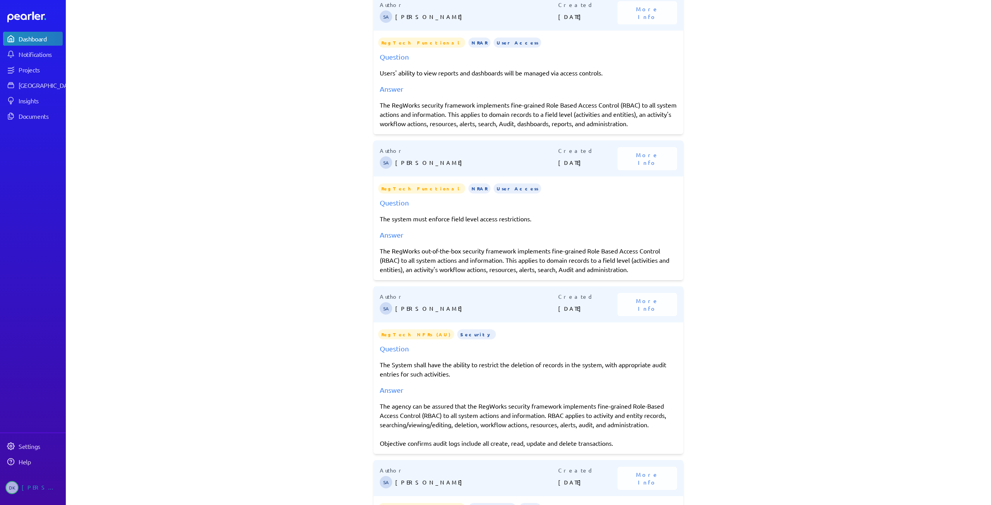
scroll to position [155, 0]
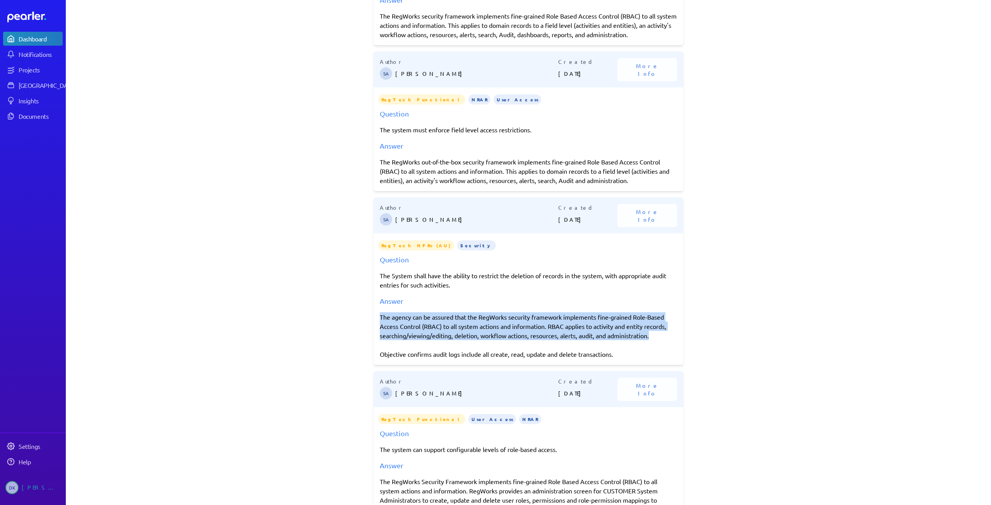
drag, startPoint x: 654, startPoint y: 335, endPoint x: 374, endPoint y: 313, distance: 281.1
click at [374, 313] on div "Question The System shall have the ability to restrict the deletion of records …" at bounding box center [529, 306] width 310 height 105
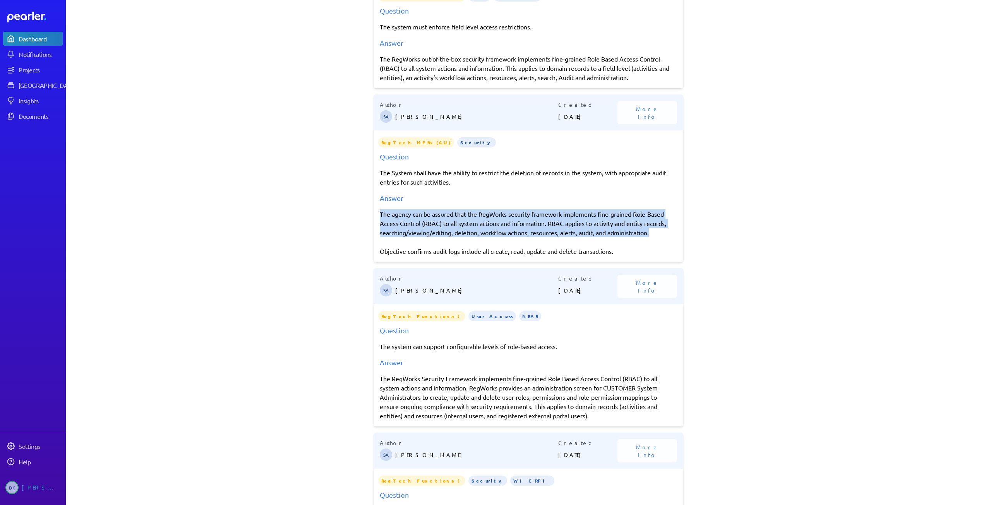
scroll to position [271, 0]
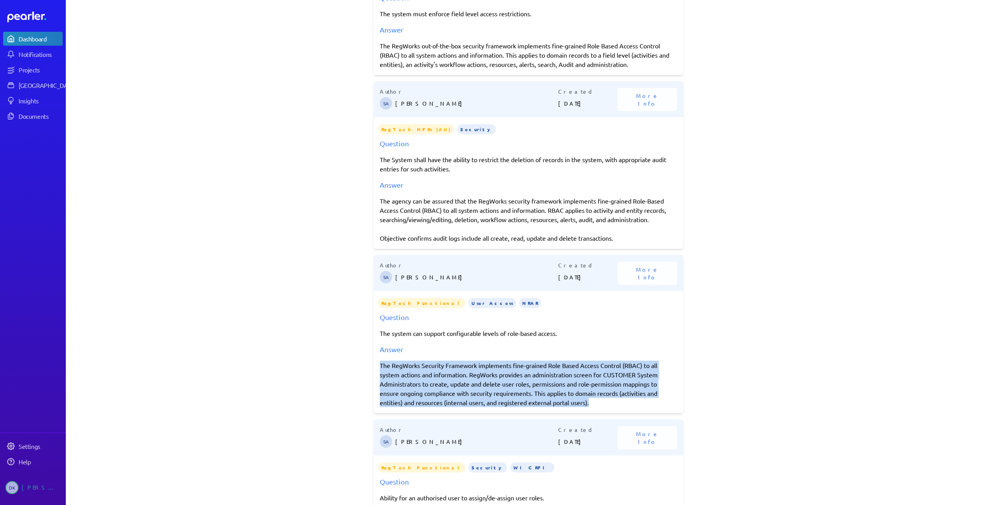
drag, startPoint x: 595, startPoint y: 406, endPoint x: 569, endPoint y: 419, distance: 29.1
click at [380, 367] on div "The RegWorks Security Framework implements fine-grained Role Based Access Contr…" at bounding box center [528, 384] width 297 height 46
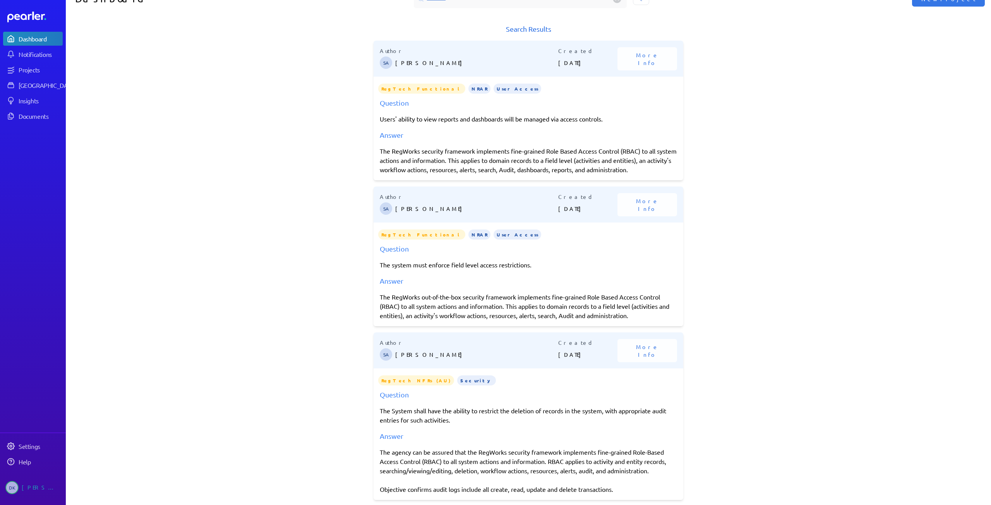
scroll to position [0, 0]
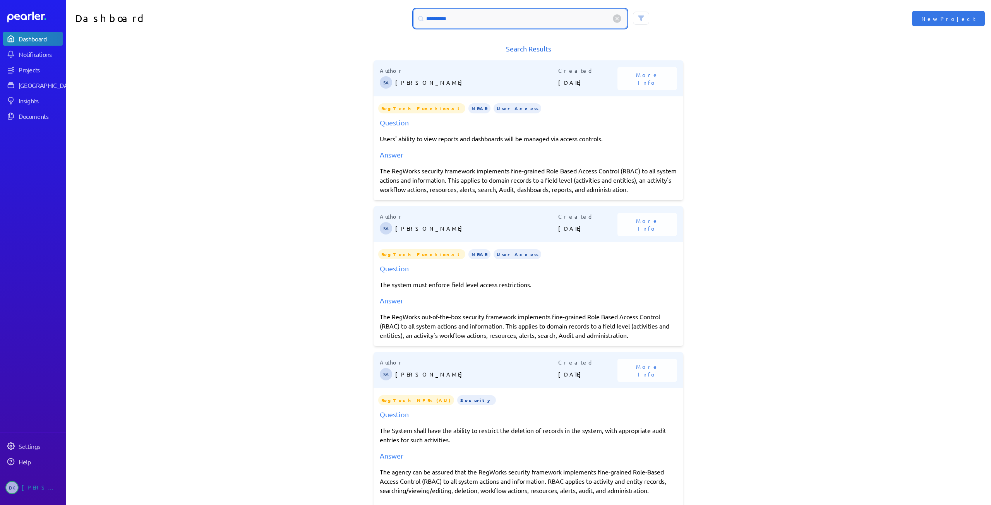
click at [478, 26] on input "**********" at bounding box center [520, 18] width 213 height 19
drag, startPoint x: 476, startPoint y: 20, endPoint x: 305, endPoint y: 10, distance: 172.1
click at [307, 10] on div "**********" at bounding box center [528, 18] width 463 height 19
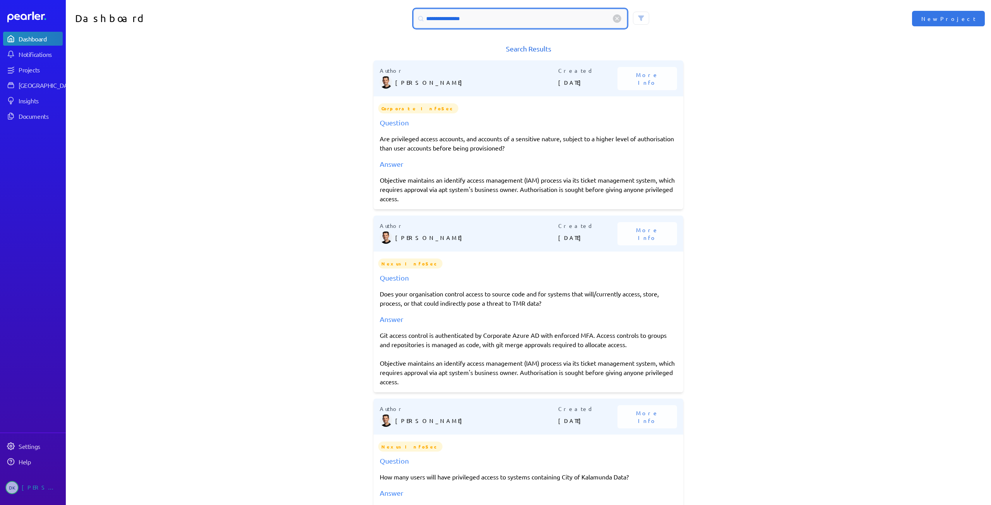
type input "**********"
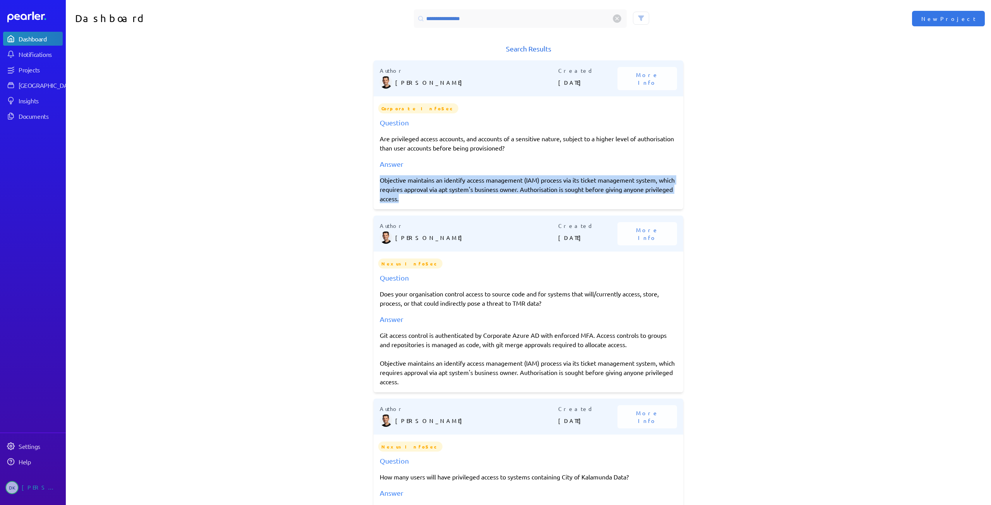
drag, startPoint x: 349, startPoint y: 180, endPoint x: 344, endPoint y: 177, distance: 6.2
click at [344, 177] on div "Search Results Author [PERSON_NAME] Created [DATE] More Info Corporate InfoSec …" at bounding box center [528, 277] width 925 height 468
click at [494, 109] on div "Corporate InfoSec" at bounding box center [532, 109] width 310 height 12
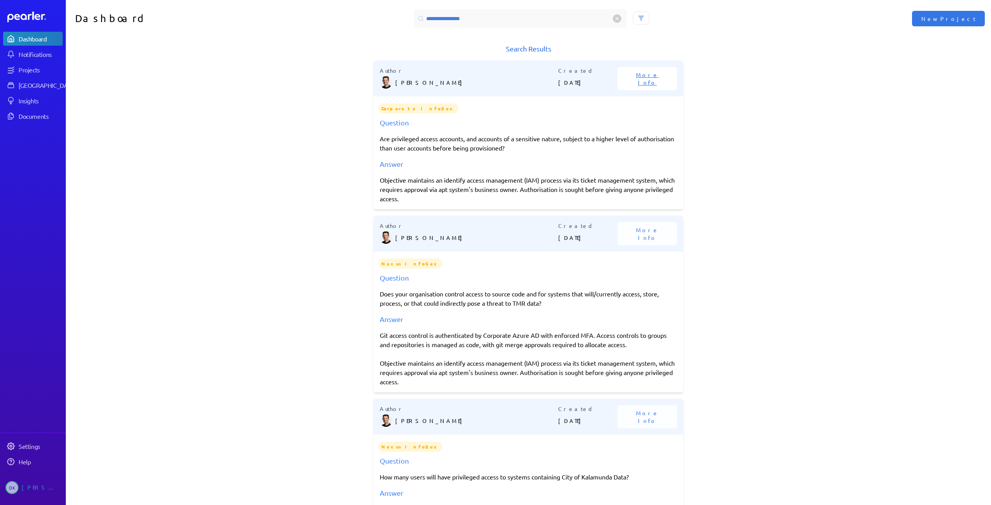
click at [494, 76] on span "More Info" at bounding box center [647, 78] width 41 height 15
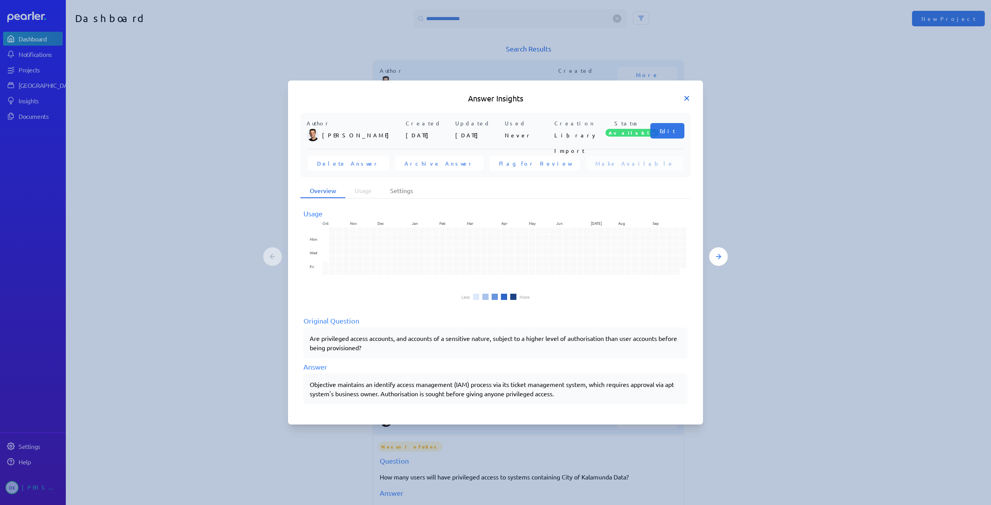
click at [494, 97] on icon at bounding box center [687, 98] width 4 height 4
